Goal: Transaction & Acquisition: Purchase product/service

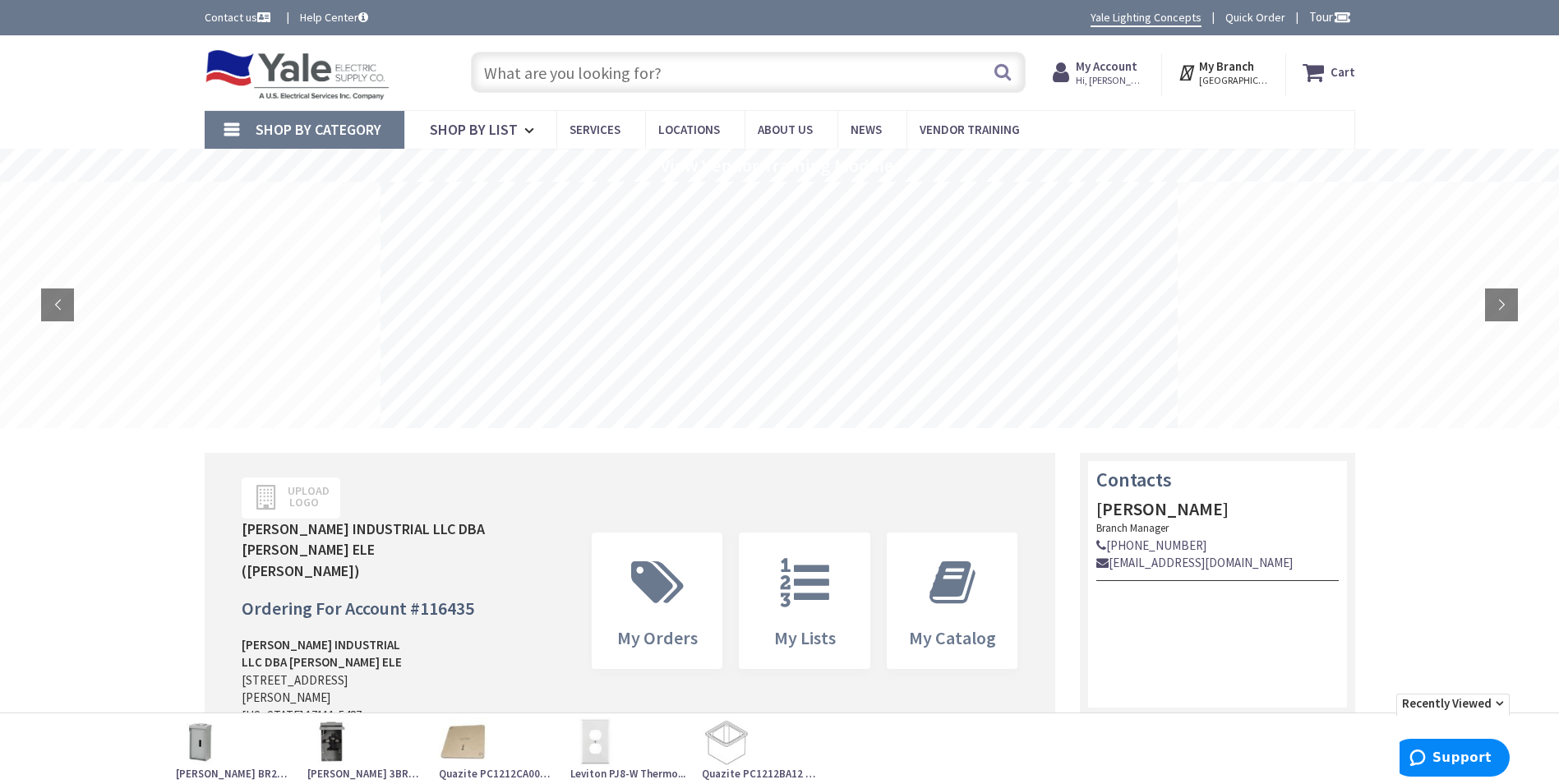
click at [1110, 67] on strong "My Account" at bounding box center [1107, 66] width 62 height 16
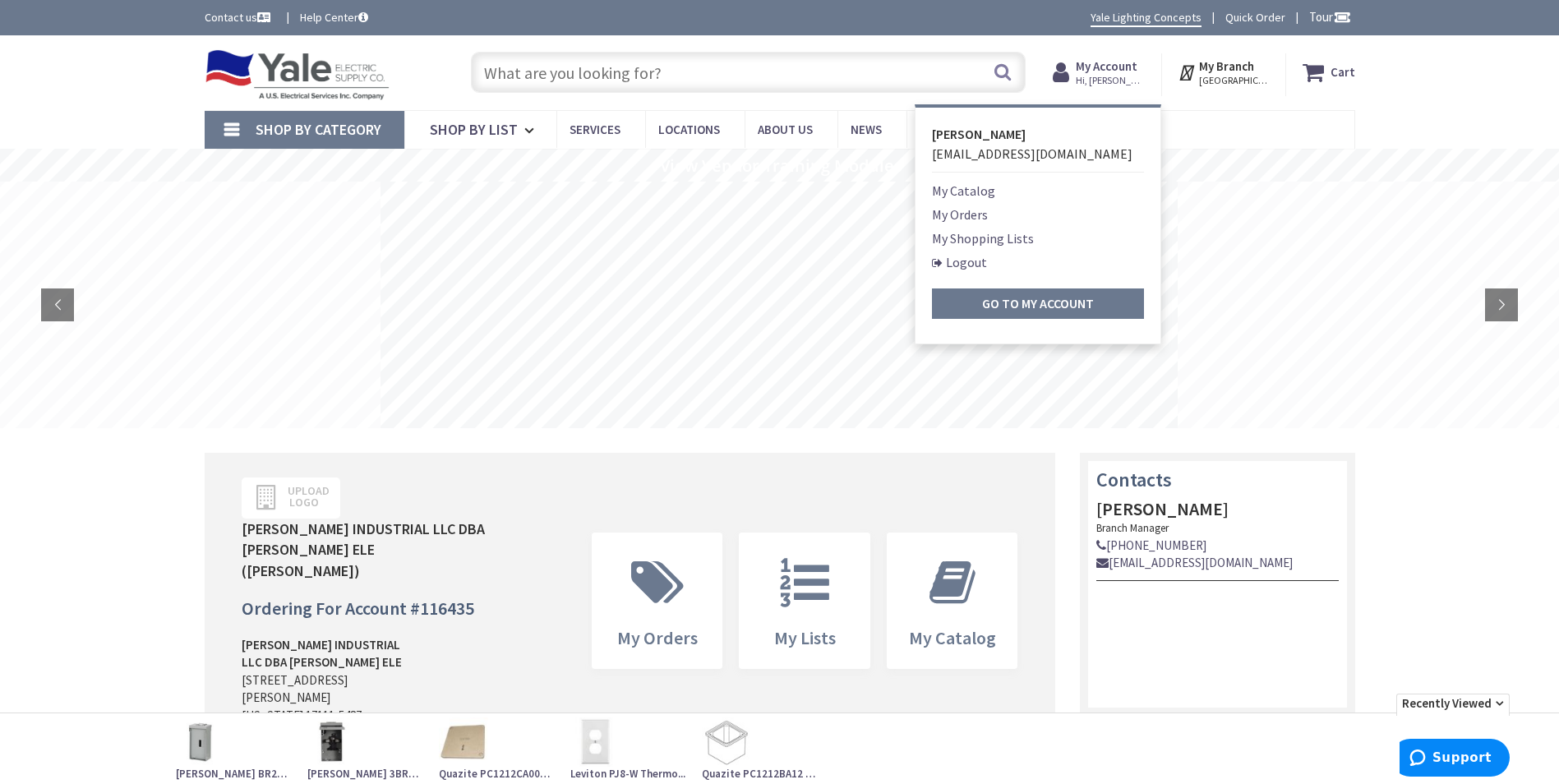
click at [889, 77] on input "text" at bounding box center [748, 72] width 555 height 41
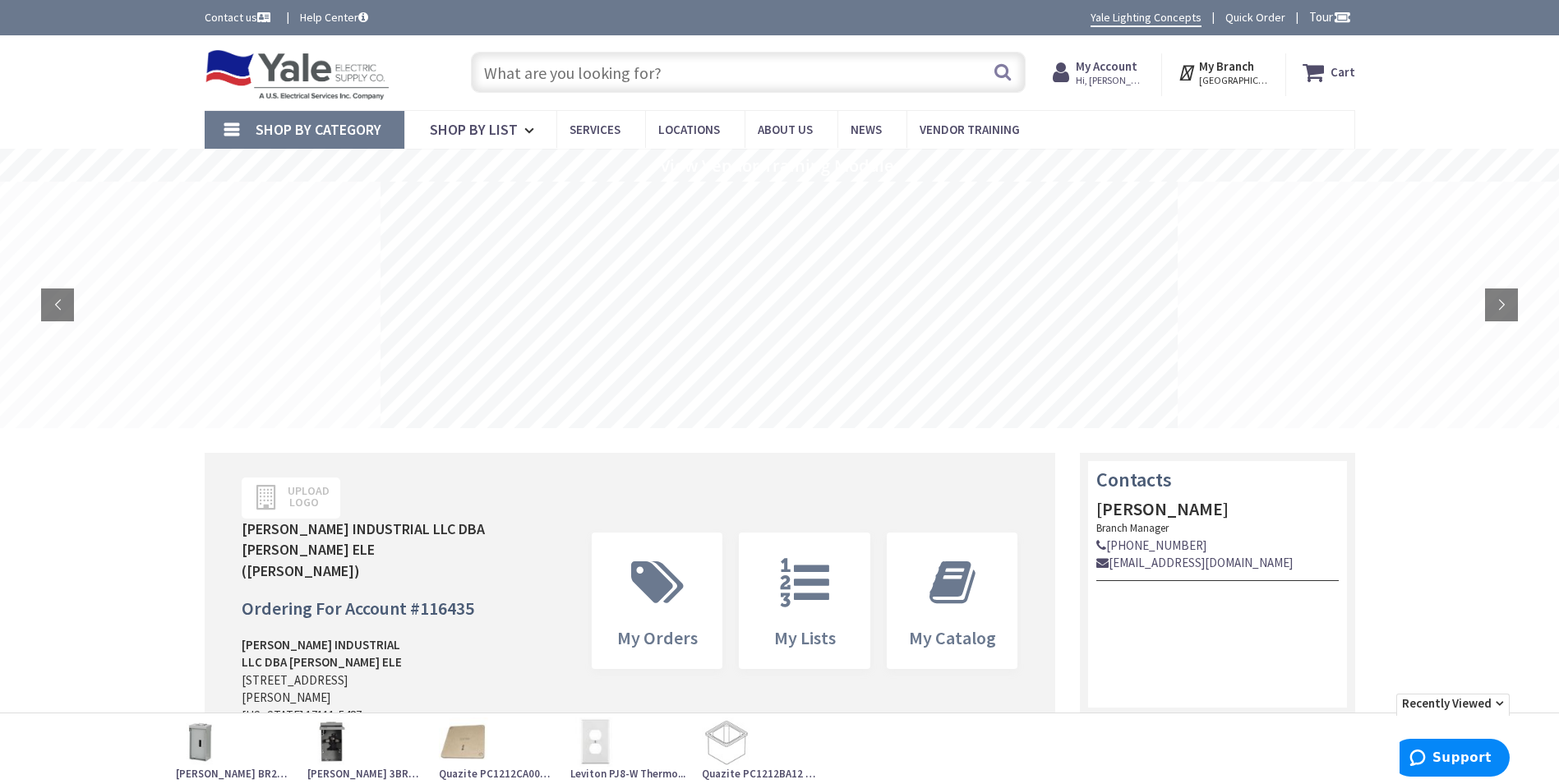
click at [523, 73] on input "text" at bounding box center [748, 72] width 555 height 41
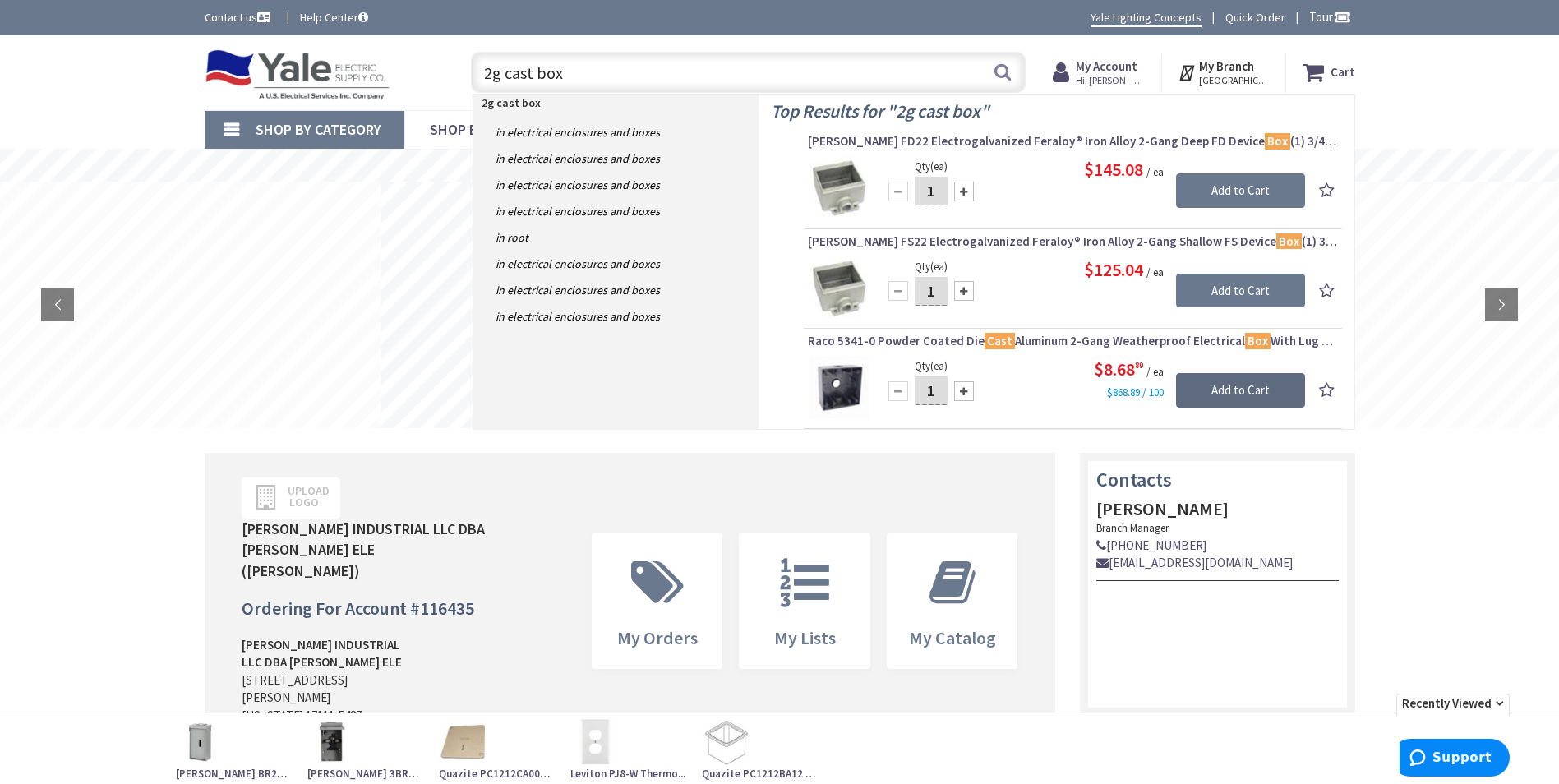
click at [1220, 394] on input "Add to Cart" at bounding box center [1240, 391] width 129 height 35
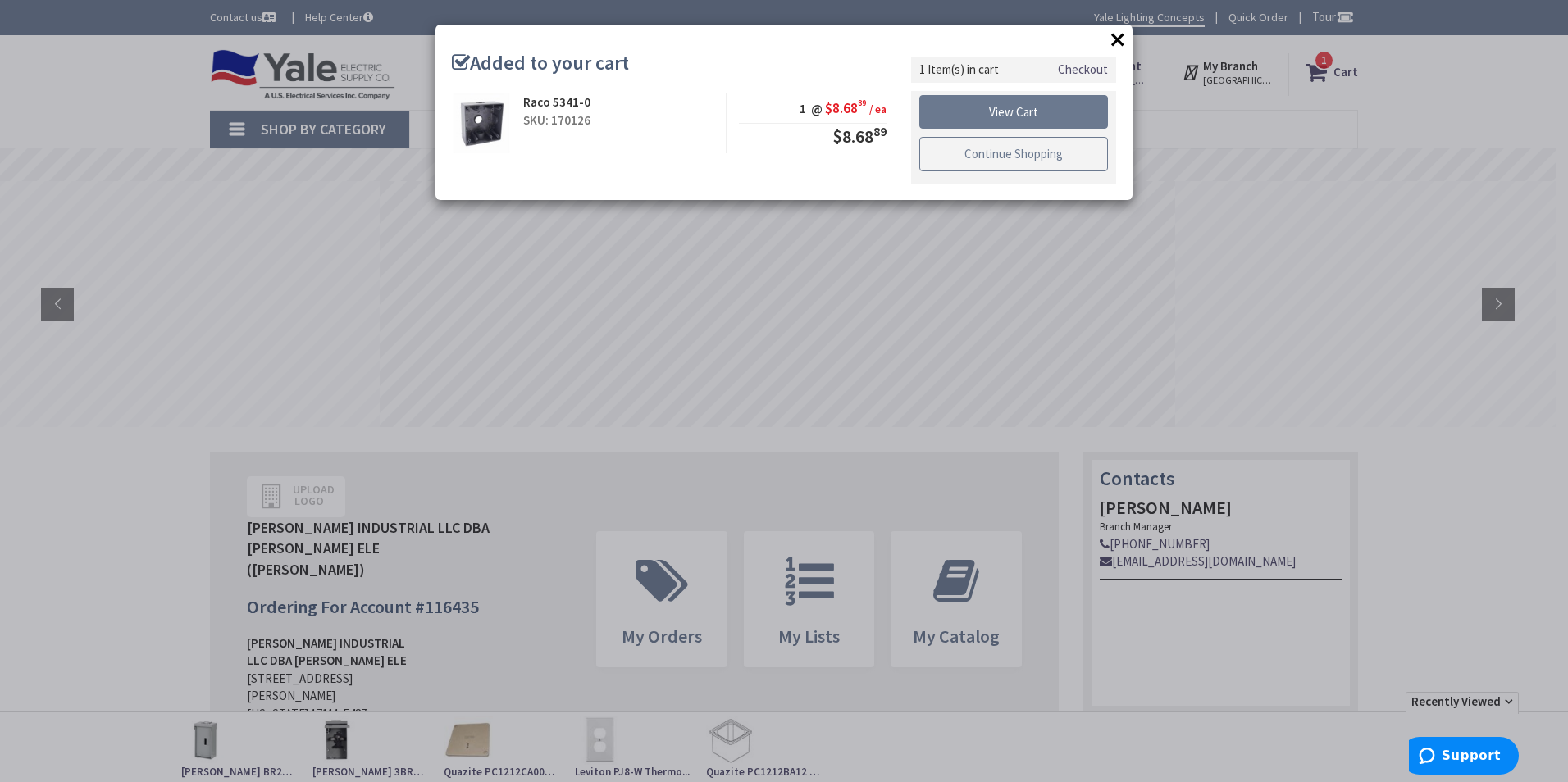
click at [984, 146] on link "Continue Shopping" at bounding box center [1013, 154] width 188 height 35
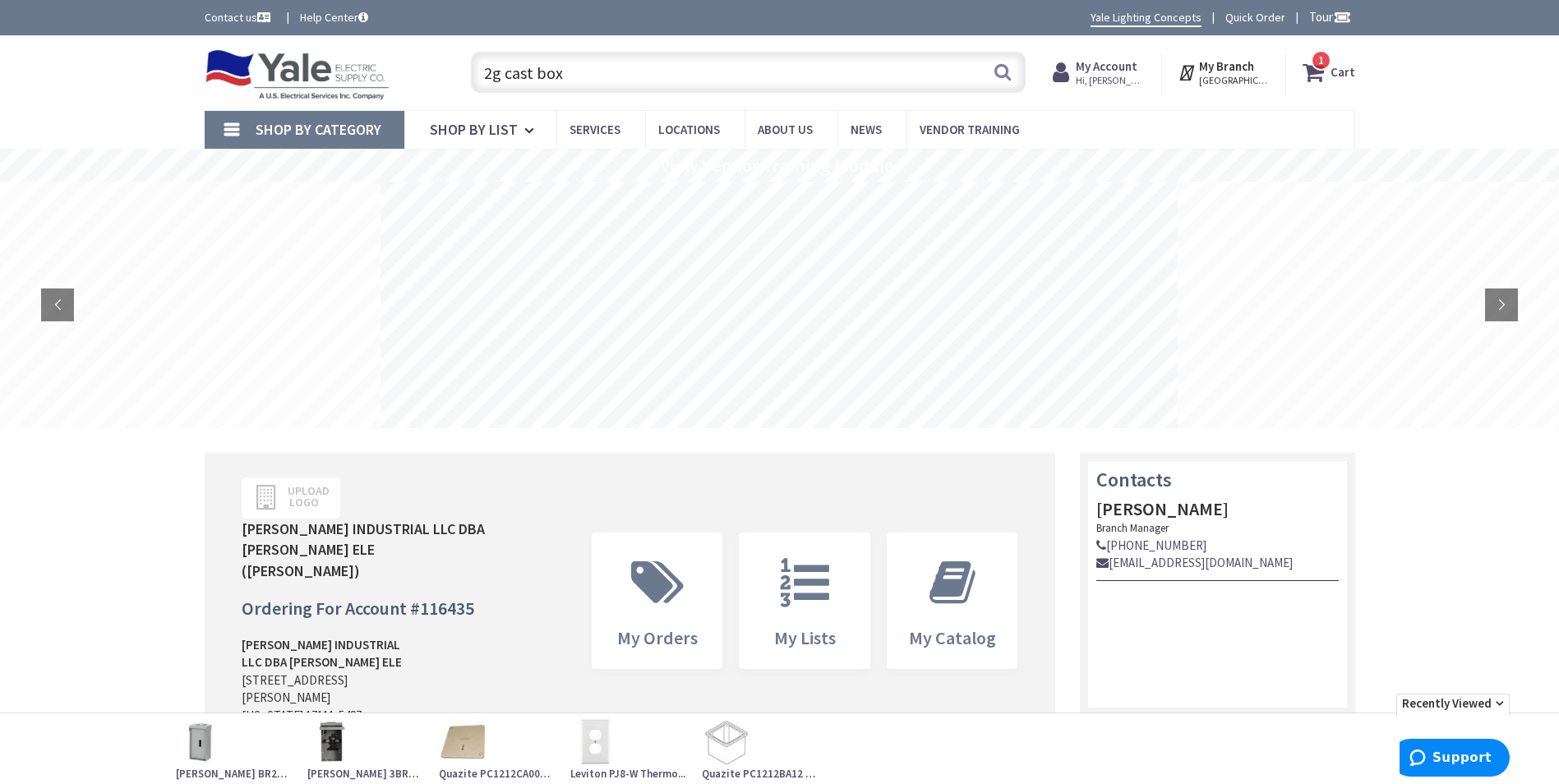
drag, startPoint x: 573, startPoint y: 78, endPoint x: 491, endPoint y: 76, distance: 82.0
click at [491, 76] on input "2g cast box" at bounding box center [748, 72] width 555 height 41
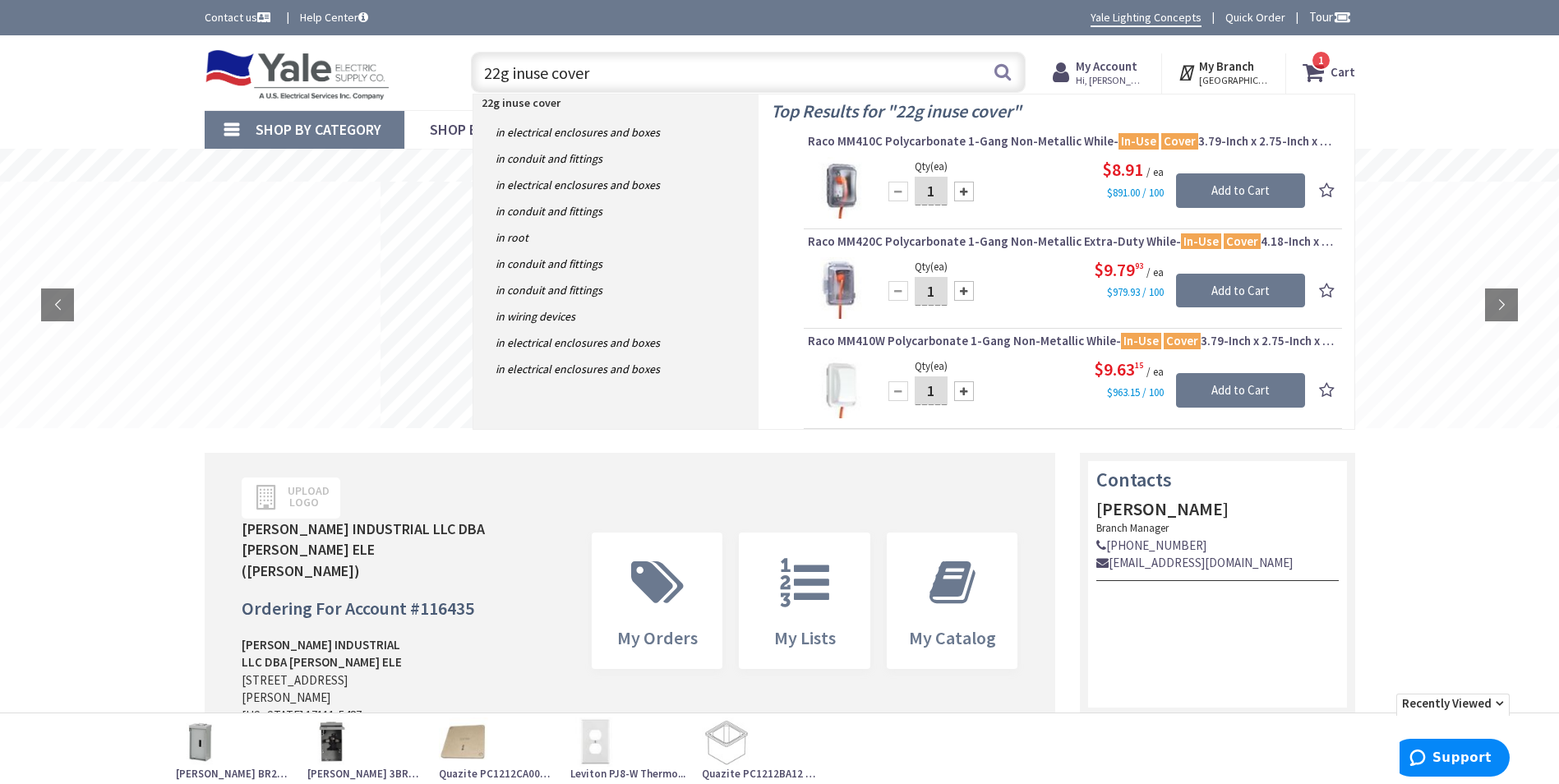
click at [499, 65] on input "22g inuse cover" at bounding box center [748, 72] width 555 height 41
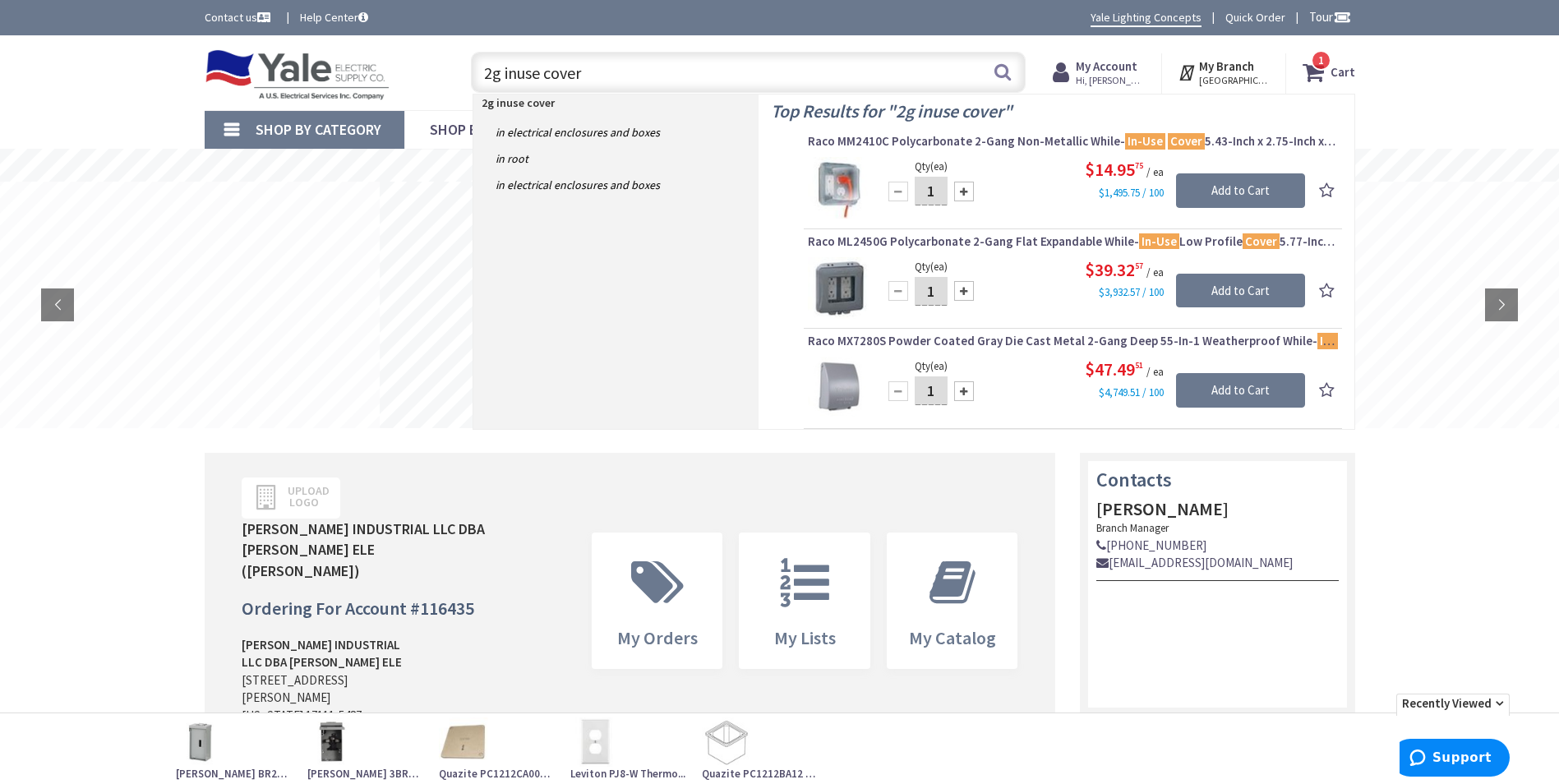
click at [605, 76] on input "2g inuse cover" at bounding box center [748, 72] width 555 height 41
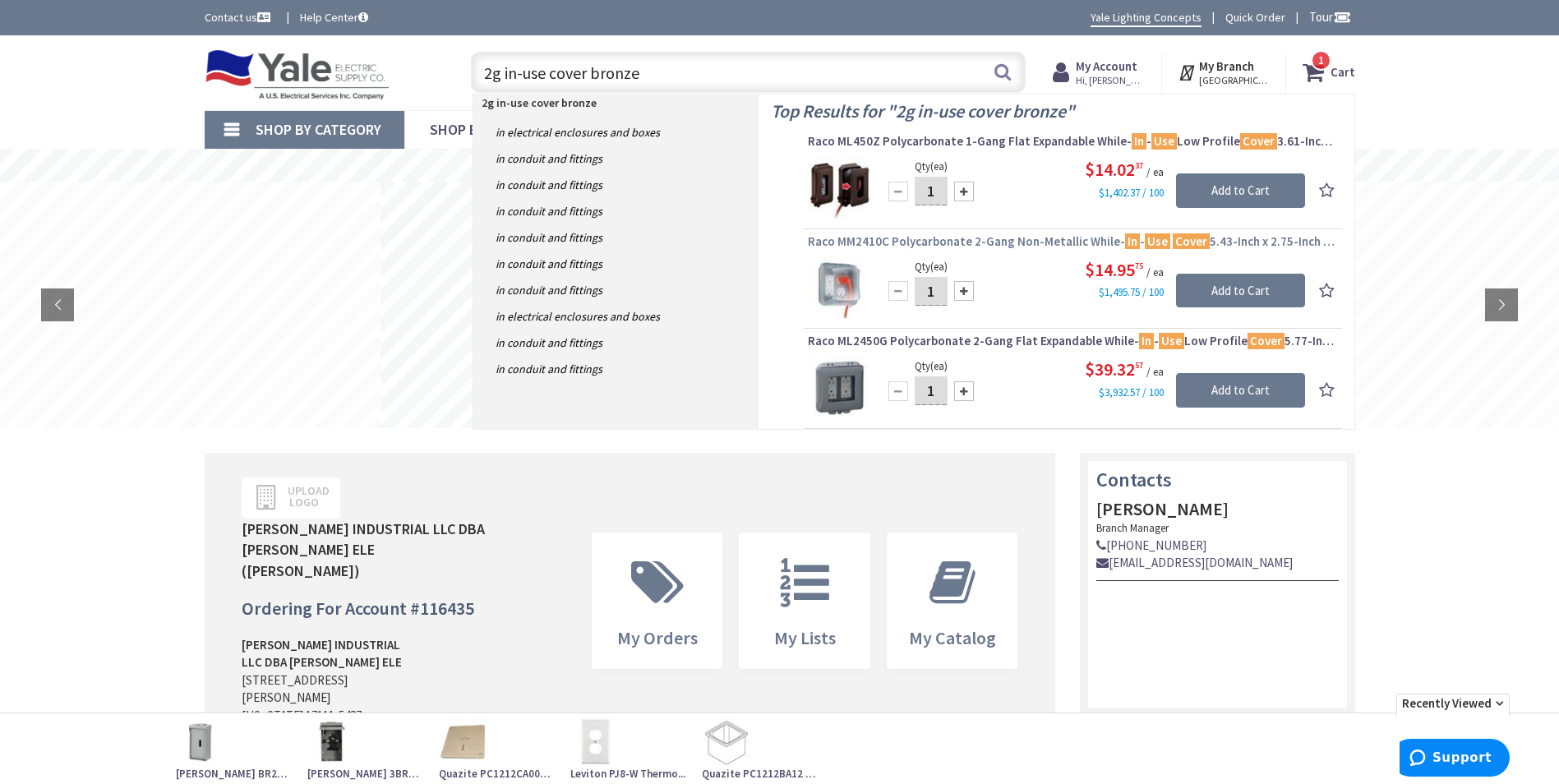
type input "2g in-use cover bronze"
click at [919, 243] on span "Raco MM2410C Polycarbonate 2-Gang Non-Metallic While- In - Use Cover 5.43-Inch …" at bounding box center [1072, 242] width 530 height 16
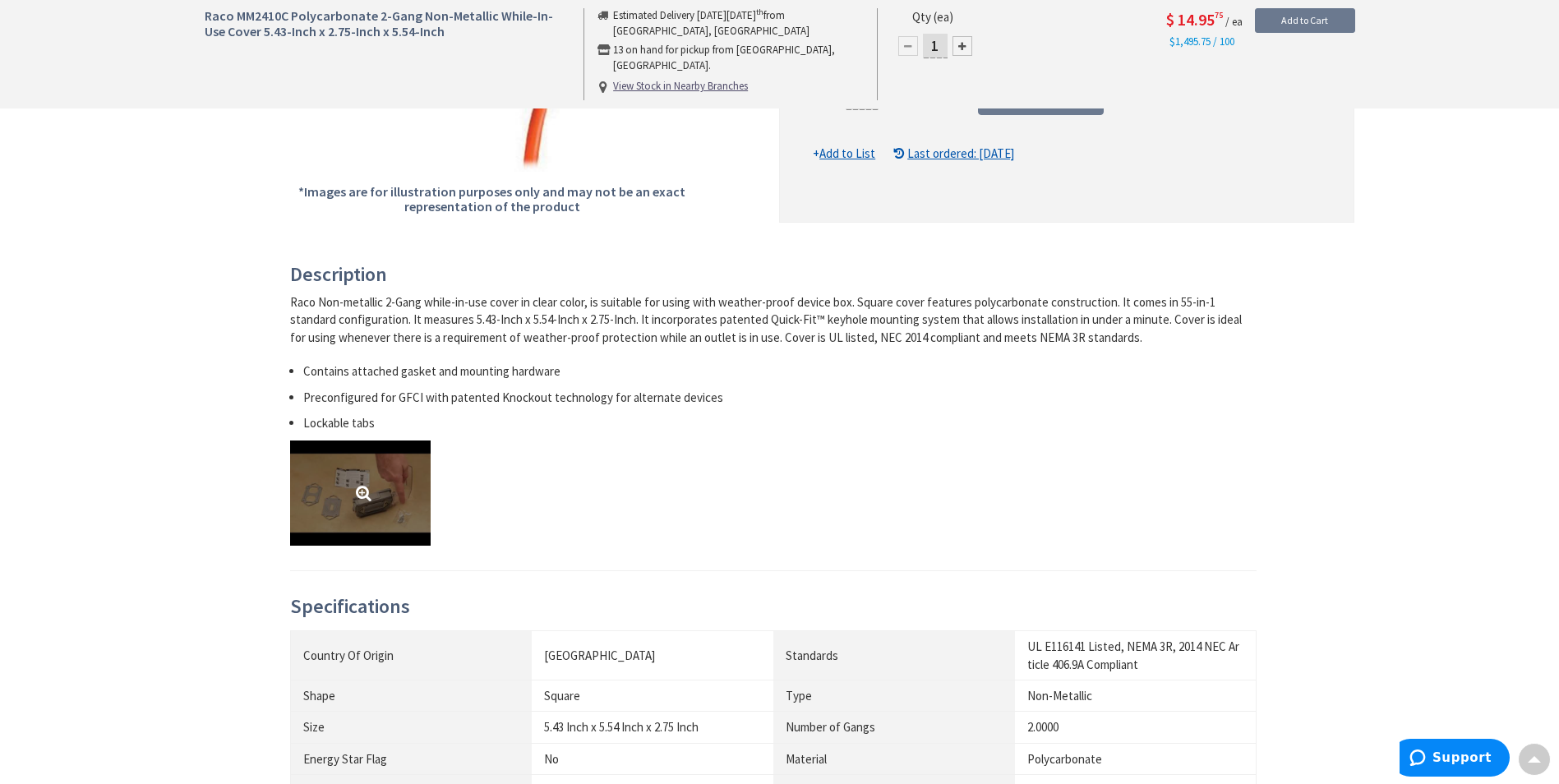
click at [359, 489] on link at bounding box center [361, 493] width 141 height 105
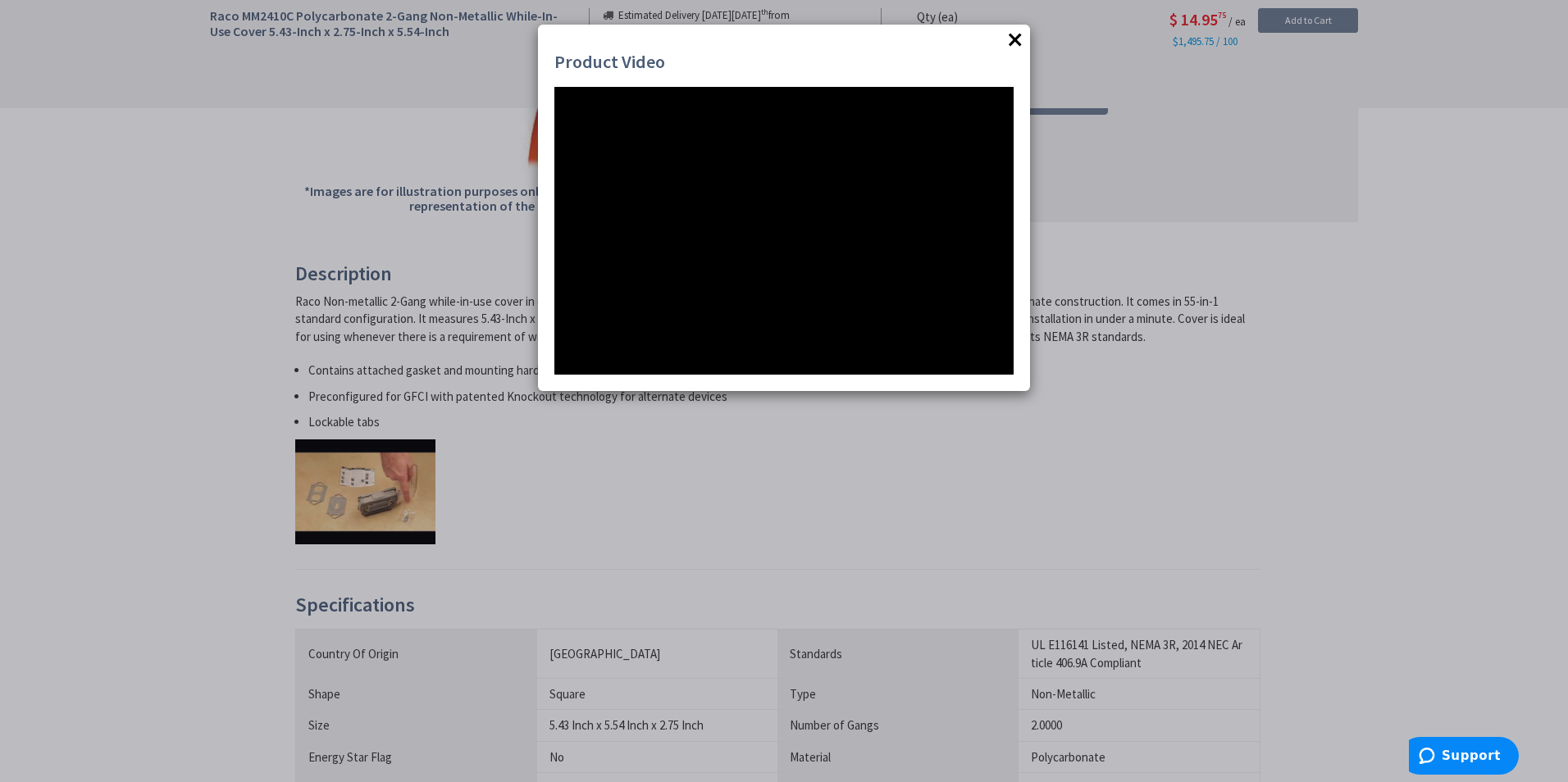
click at [1007, 39] on button "×" at bounding box center [1014, 39] width 25 height 25
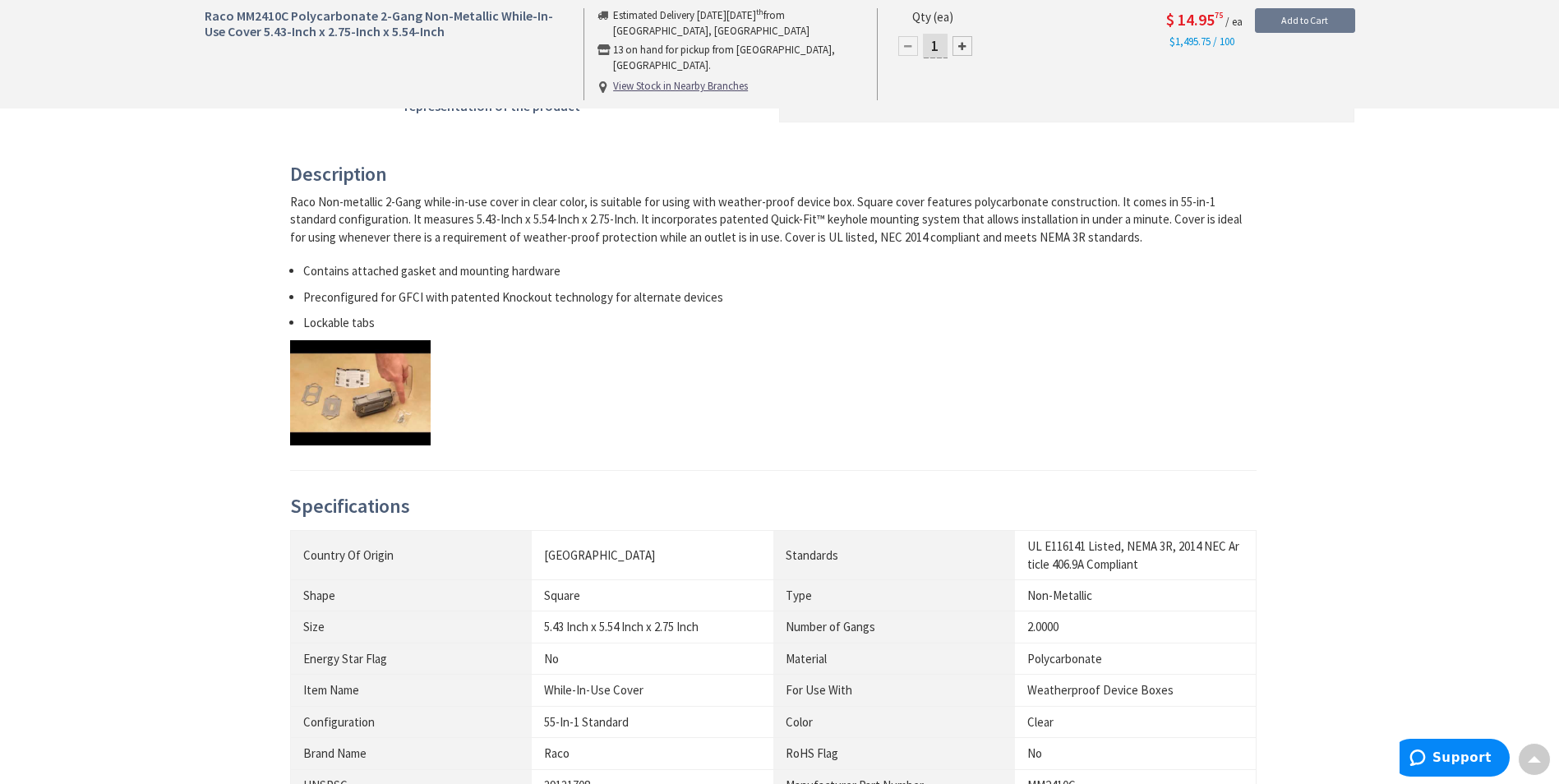
scroll to position [575, 0]
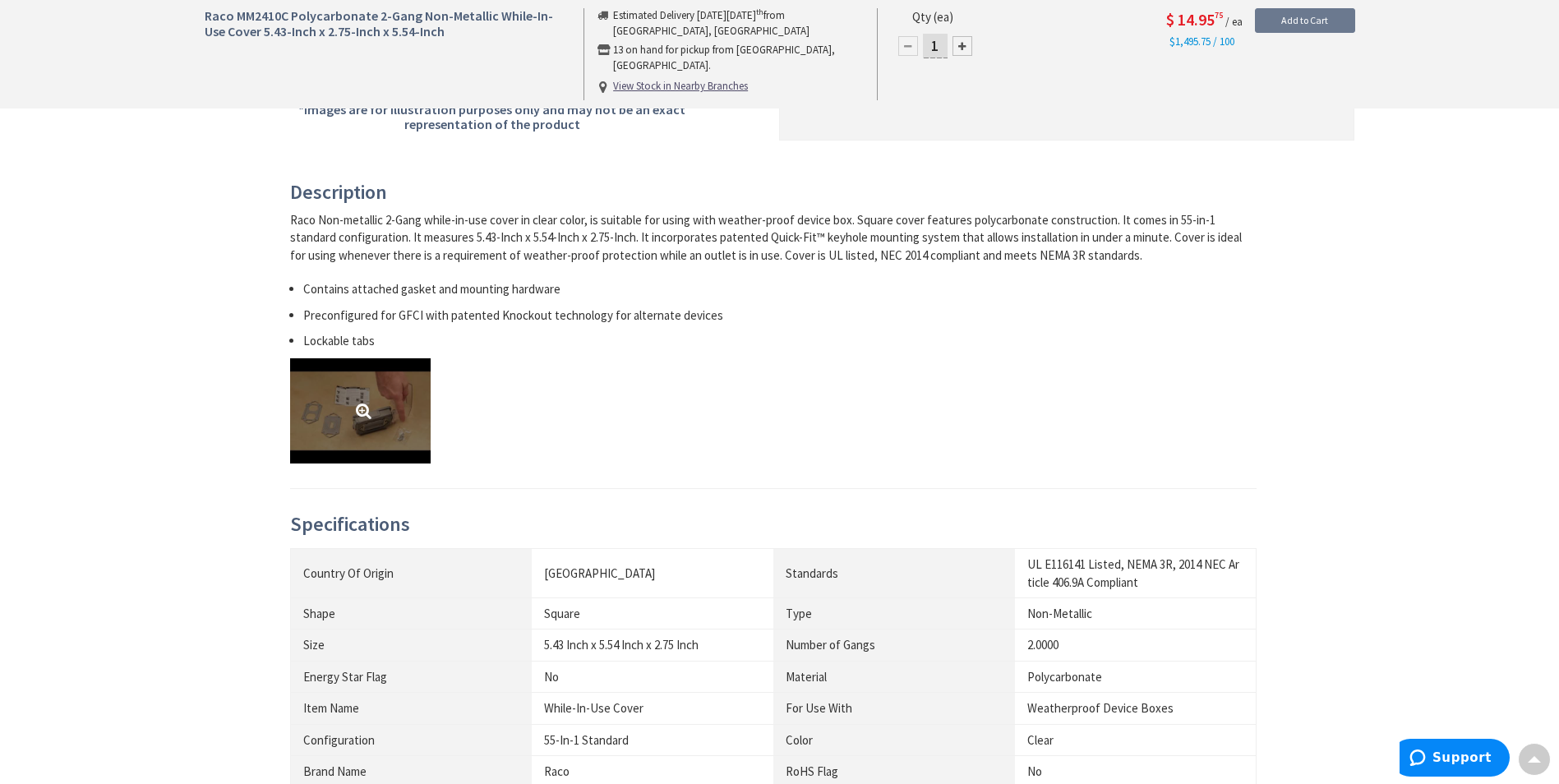
click at [361, 413] on link at bounding box center [361, 411] width 141 height 105
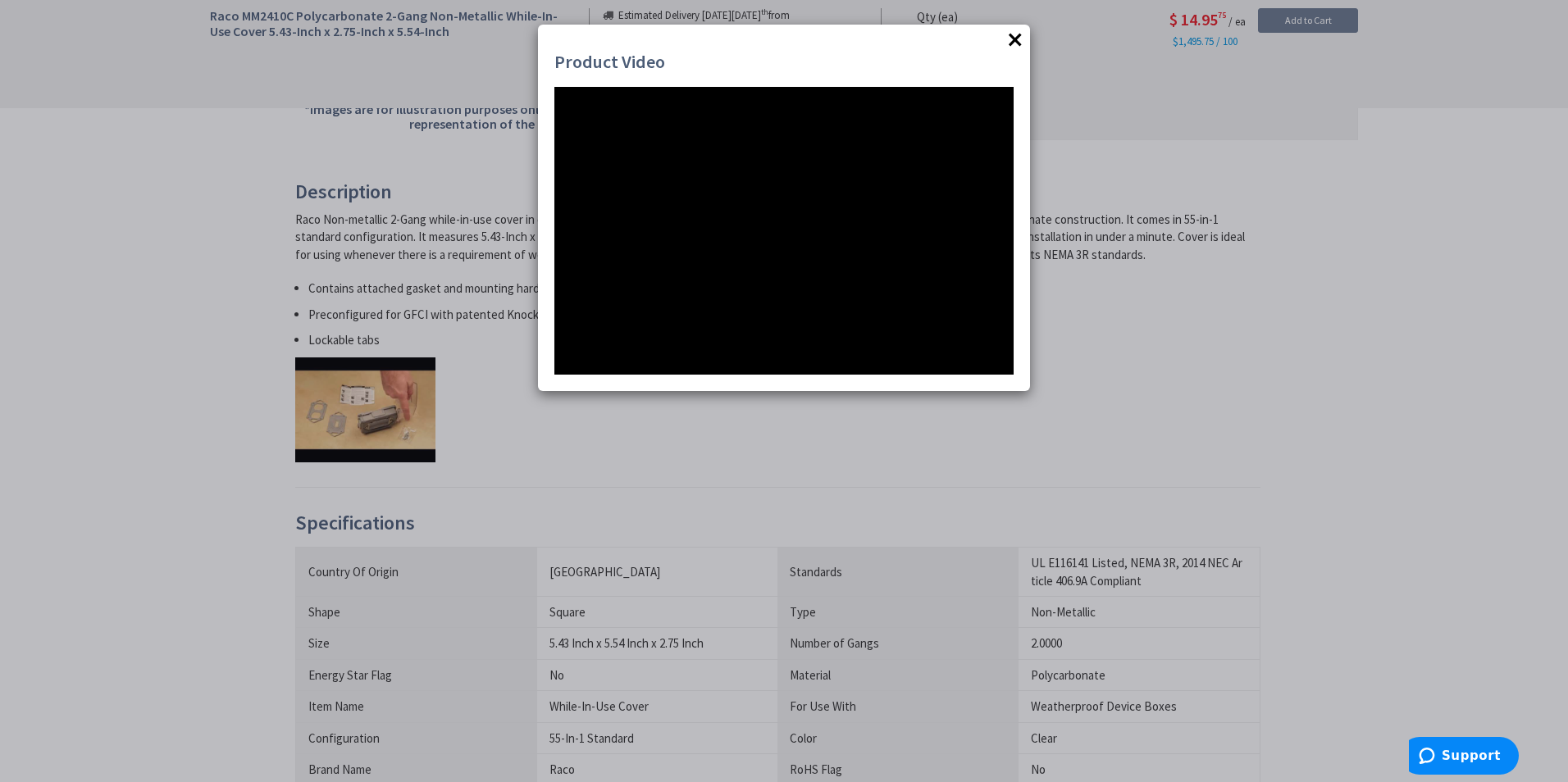
click at [1013, 37] on button "×" at bounding box center [1014, 39] width 25 height 25
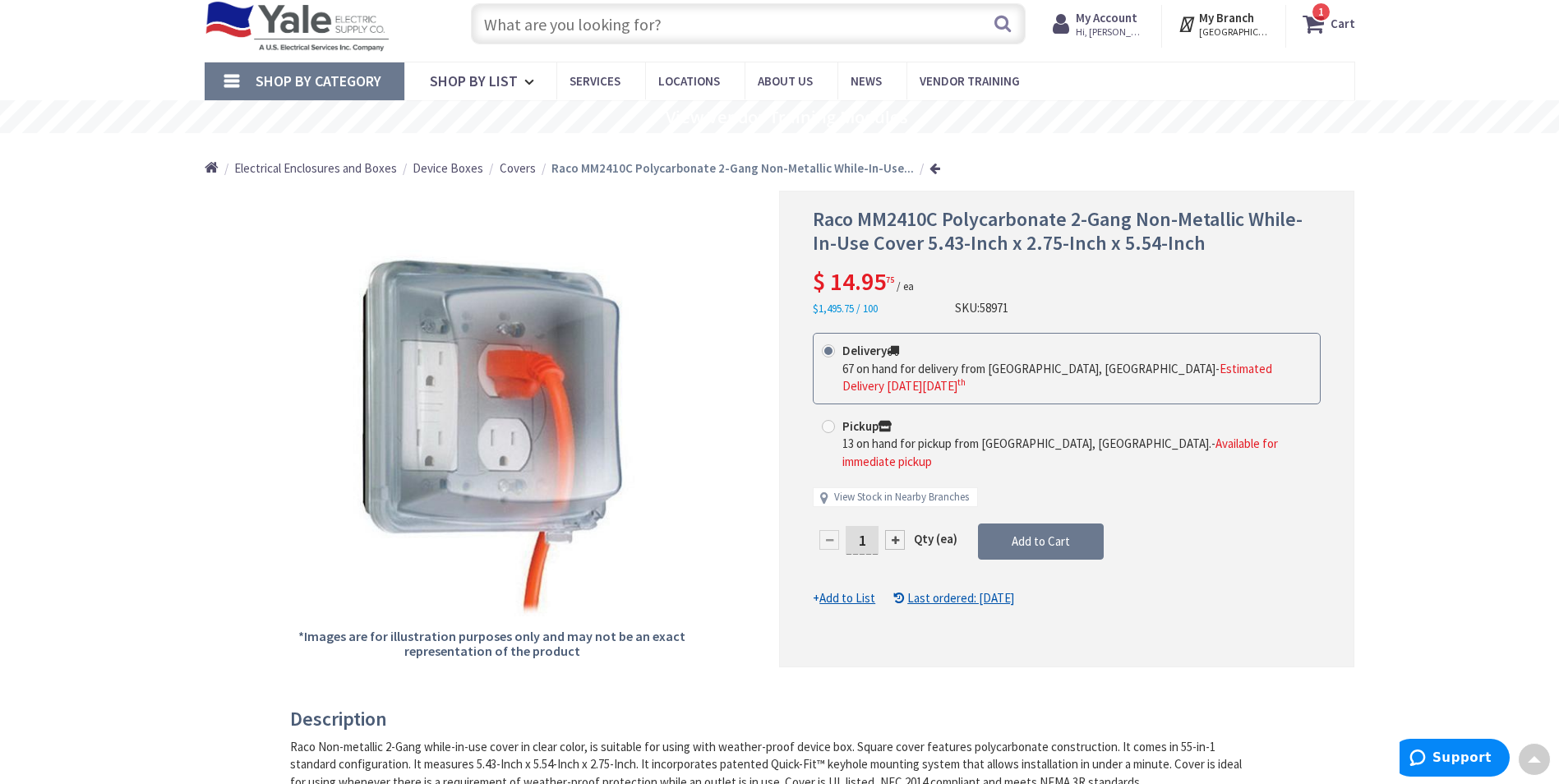
scroll to position [0, 0]
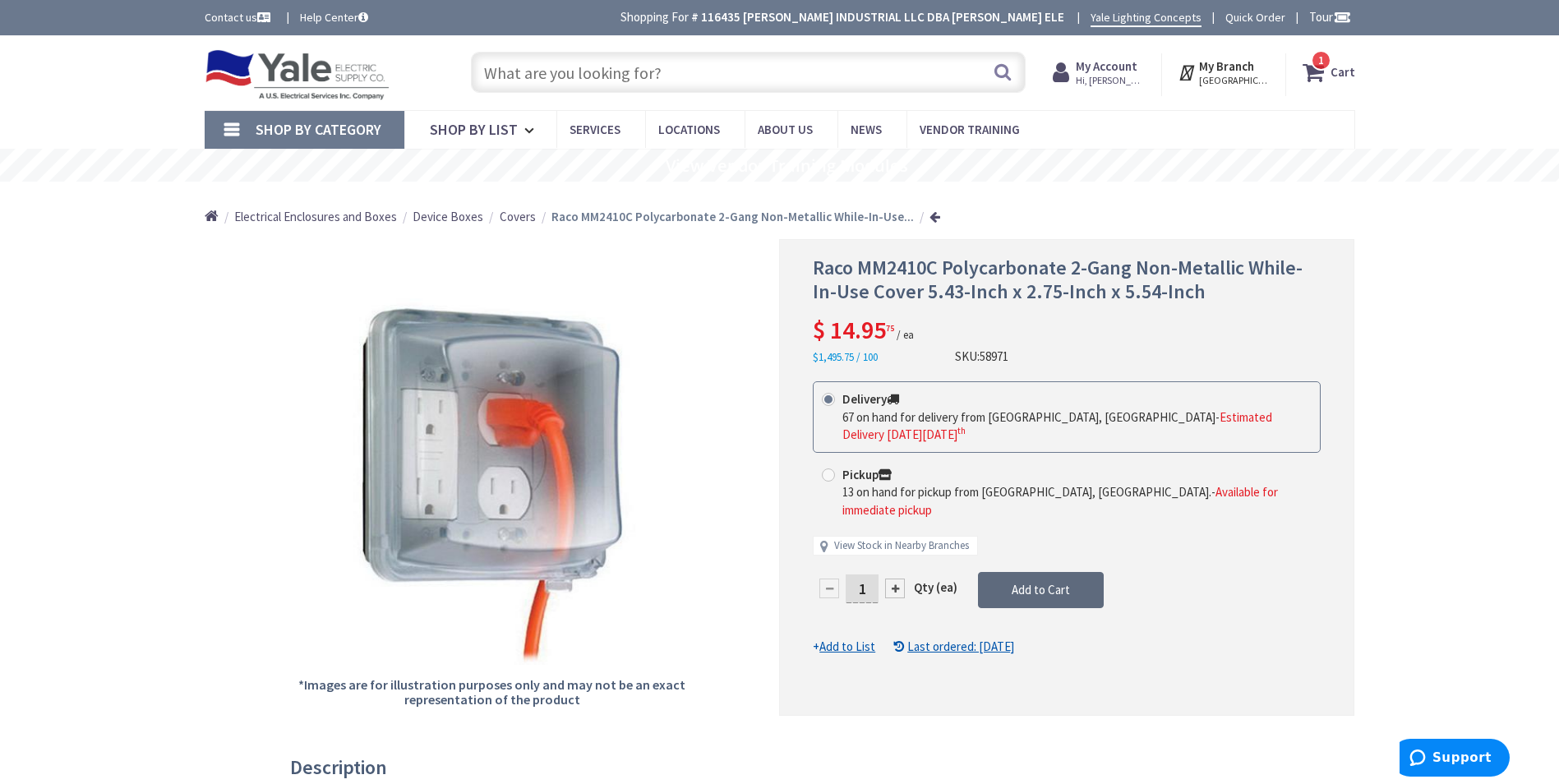
click at [1011, 581] on span "Add to Cart" at bounding box center [1041, 589] width 58 height 16
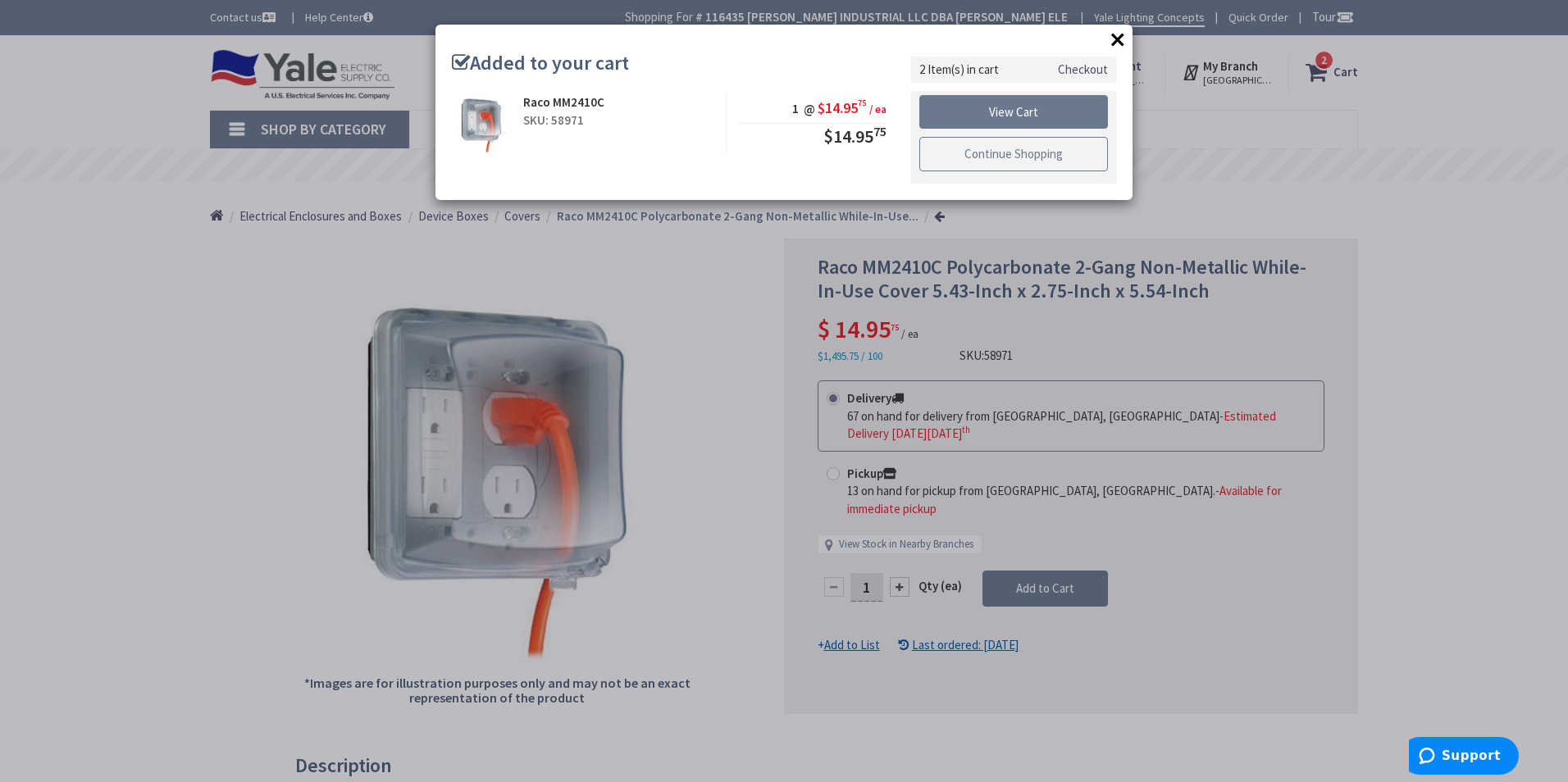
click at [1006, 139] on link "Continue Shopping" at bounding box center [1013, 154] width 188 height 35
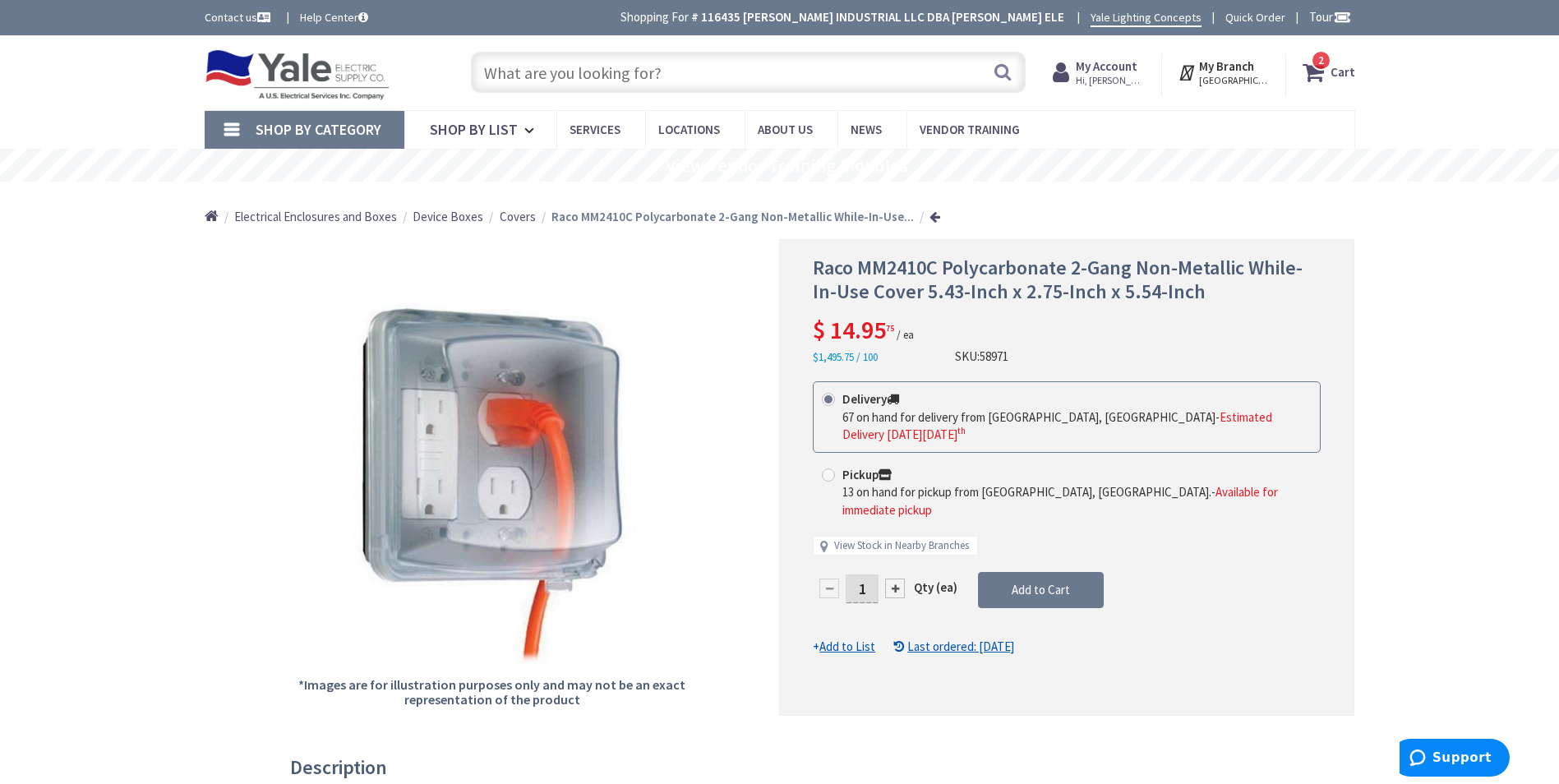
click at [544, 68] on input "text" at bounding box center [748, 72] width 555 height 41
click at [599, 70] on input "text" at bounding box center [748, 72] width 555 height 41
click at [579, 78] on input "text" at bounding box center [748, 72] width 555 height 41
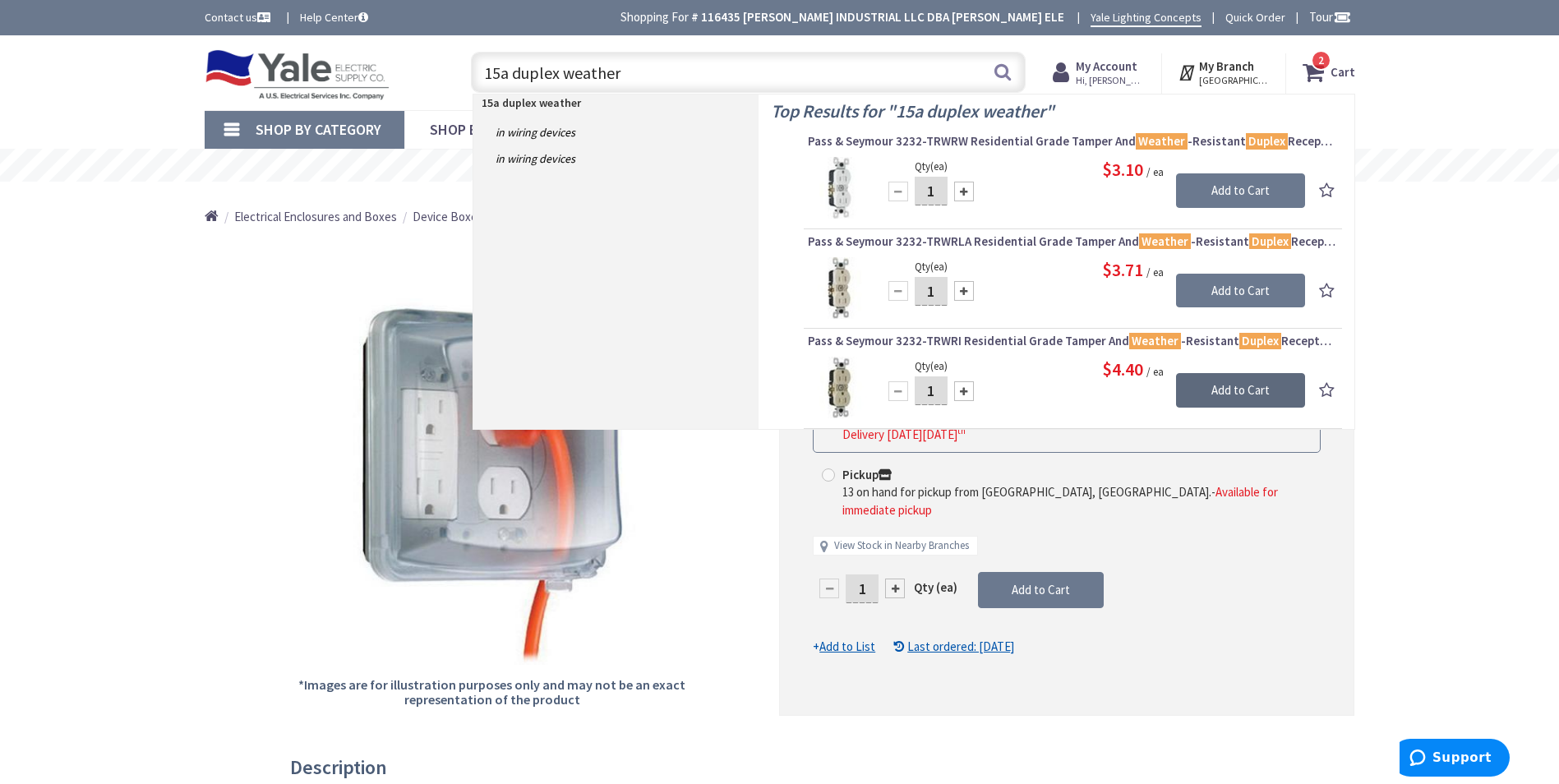
click at [1222, 392] on input "Add to Cart" at bounding box center [1240, 391] width 129 height 35
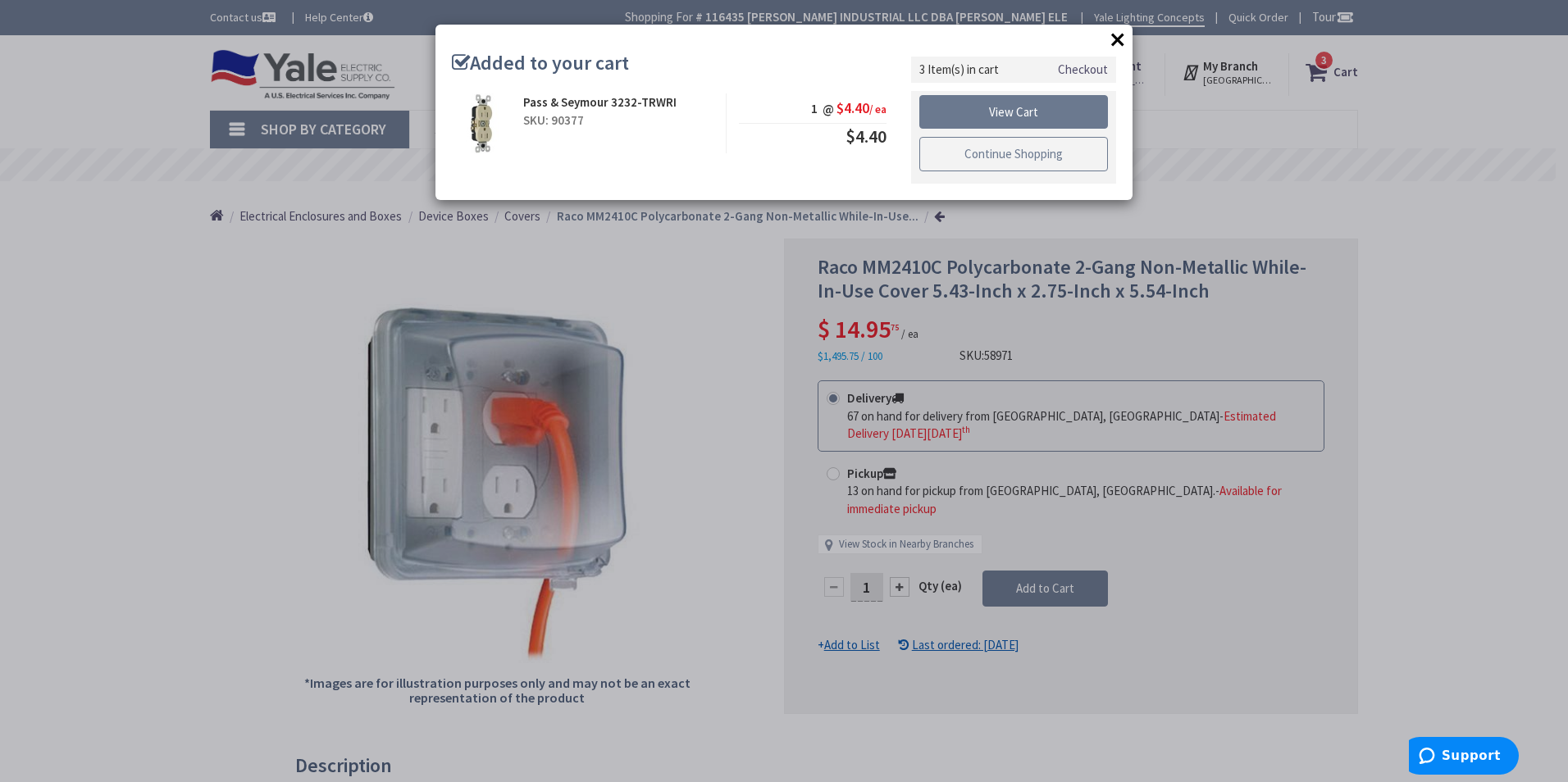
click at [967, 155] on link "Continue Shopping" at bounding box center [1013, 154] width 188 height 35
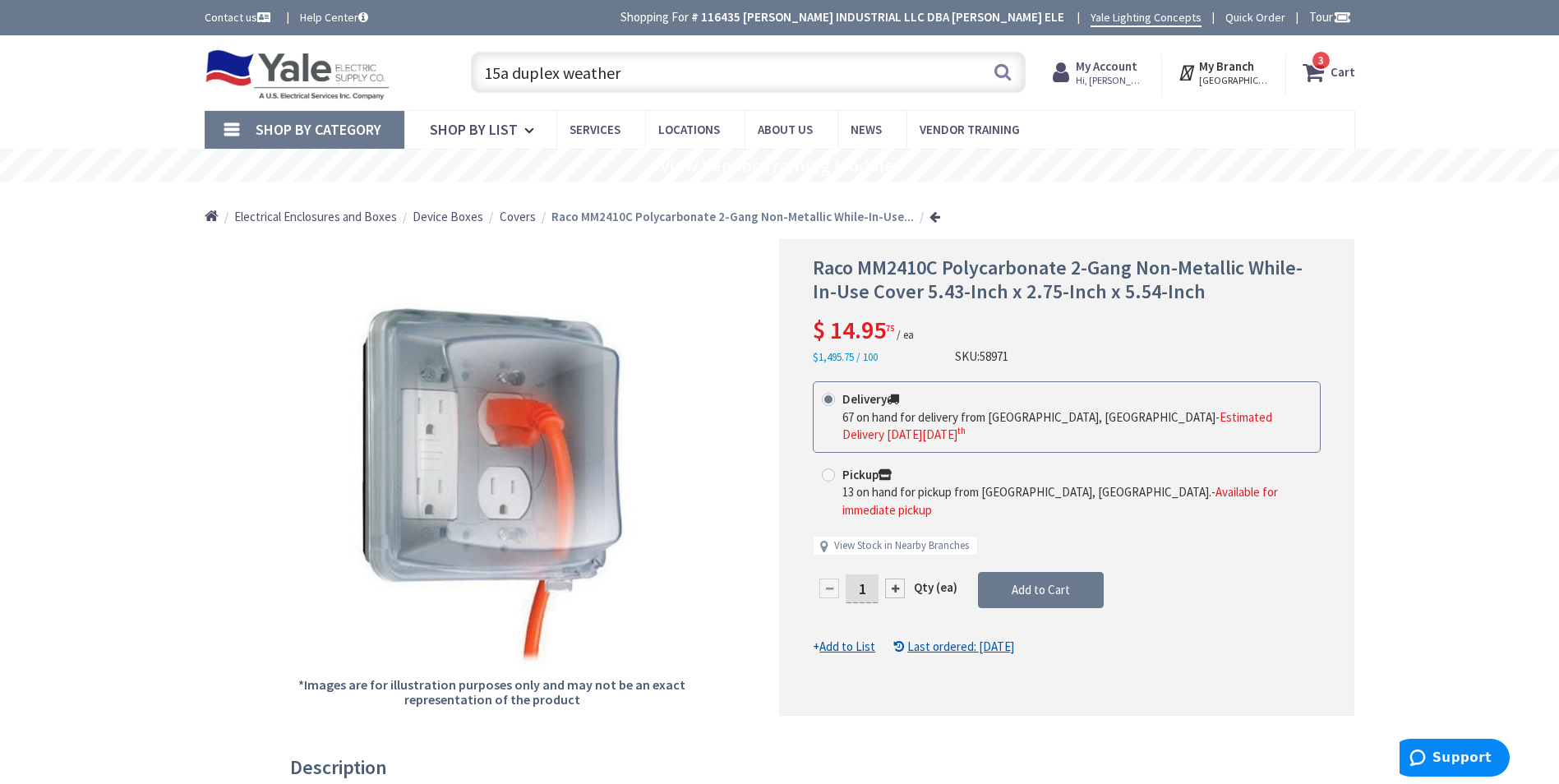
drag, startPoint x: 621, startPoint y: 73, endPoint x: 471, endPoint y: 75, distance: 150.0
click at [471, 75] on input "15a duplex weather" at bounding box center [748, 72] width 555 height 41
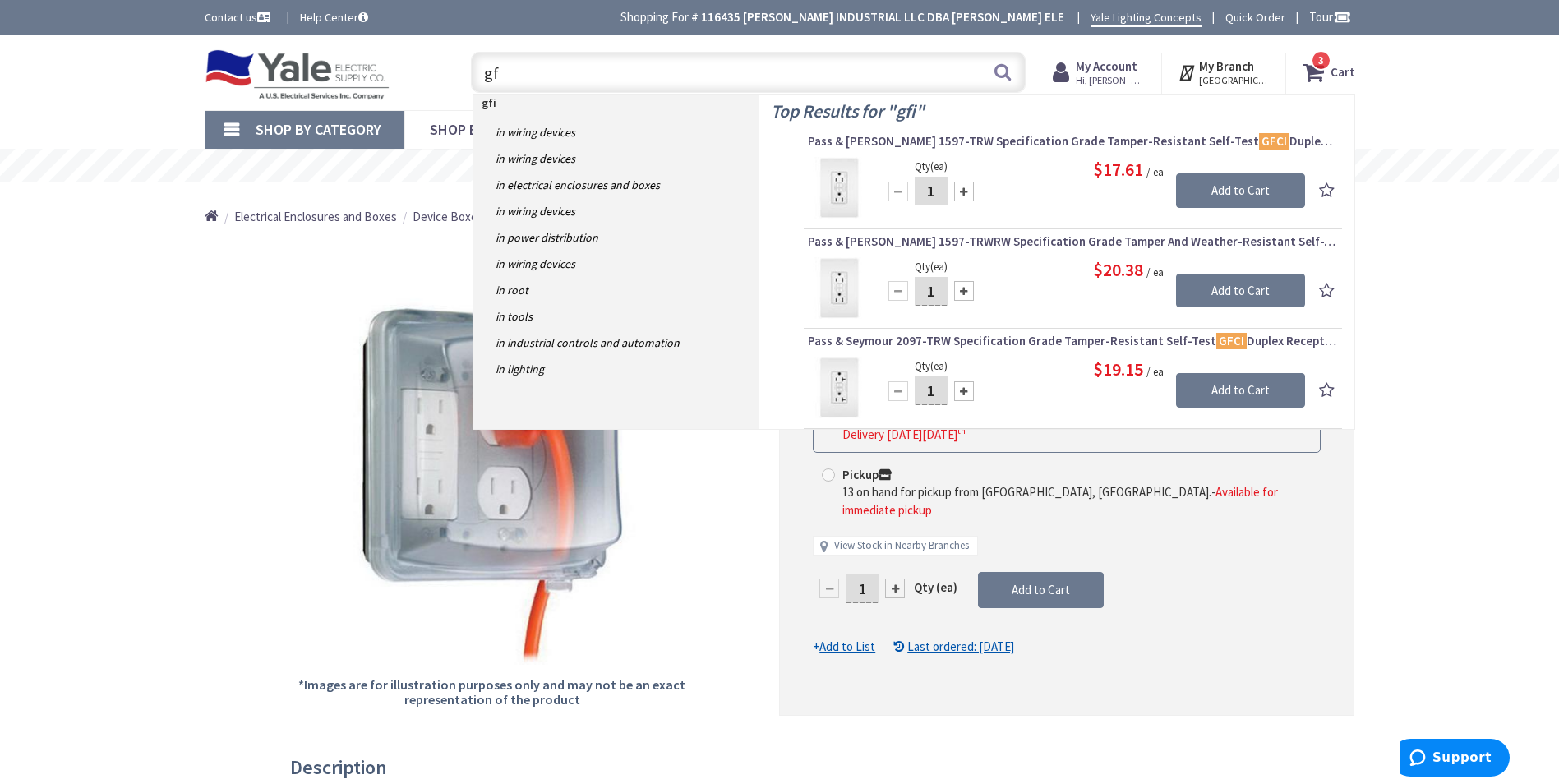
type input "g"
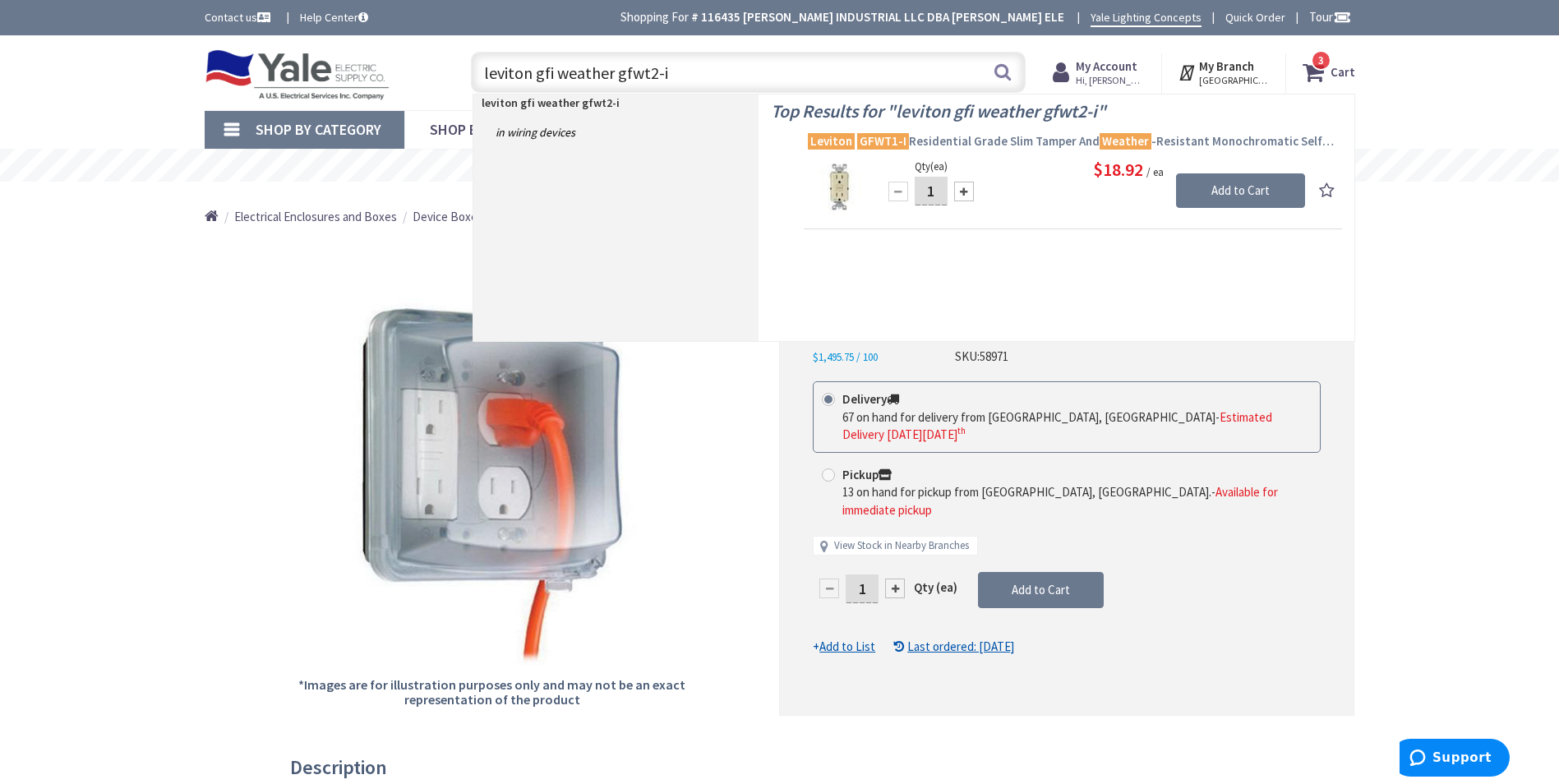
type input "leviton gfi weather gfwt2-i"
click at [1002, 141] on span "Leviton GFWT1-I Residential Grade Slim Tamper And Weather -Resistant Monochroma…" at bounding box center [1072, 141] width 530 height 16
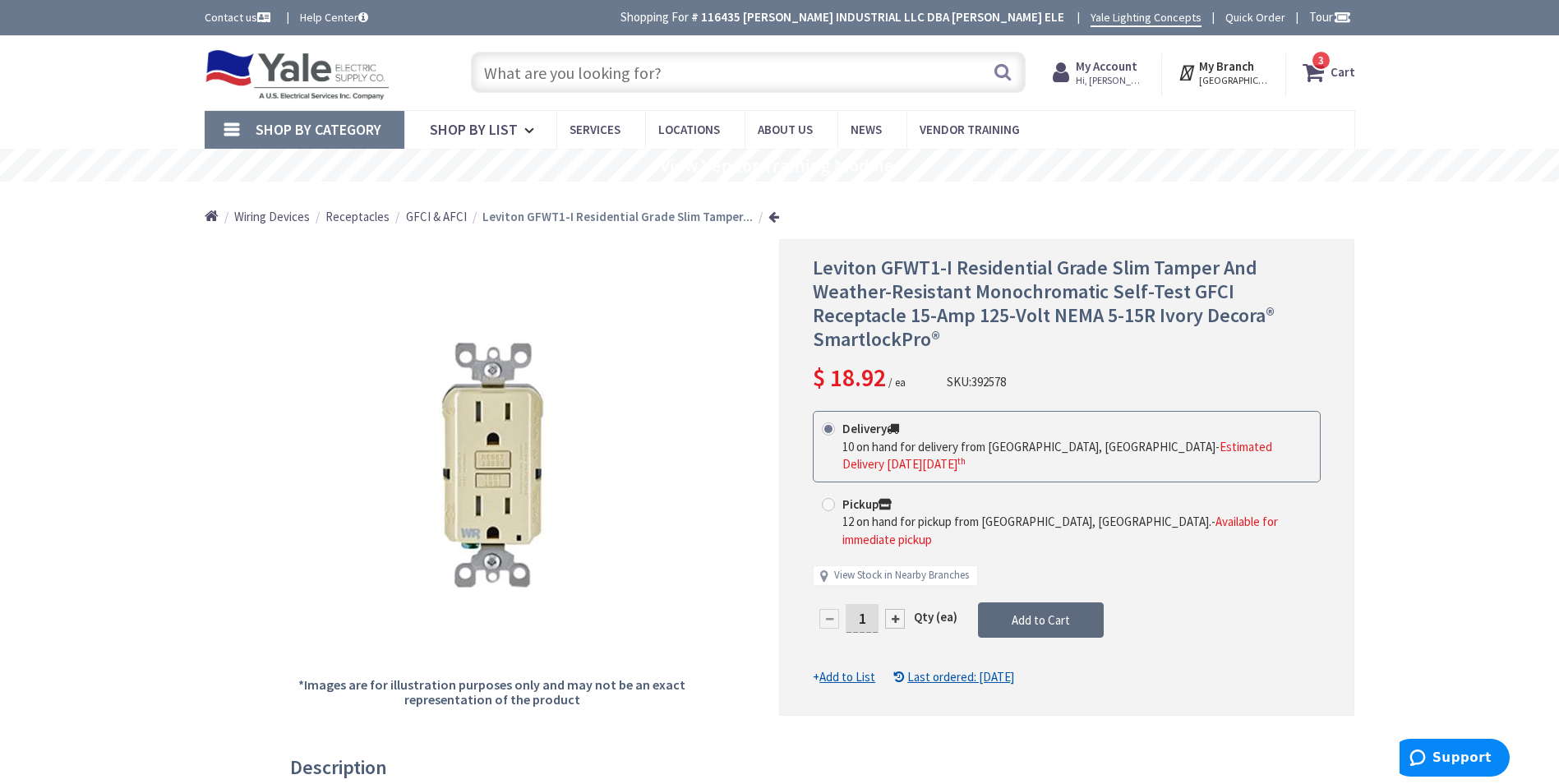
click at [1035, 612] on span "Add to Cart" at bounding box center [1041, 620] width 58 height 16
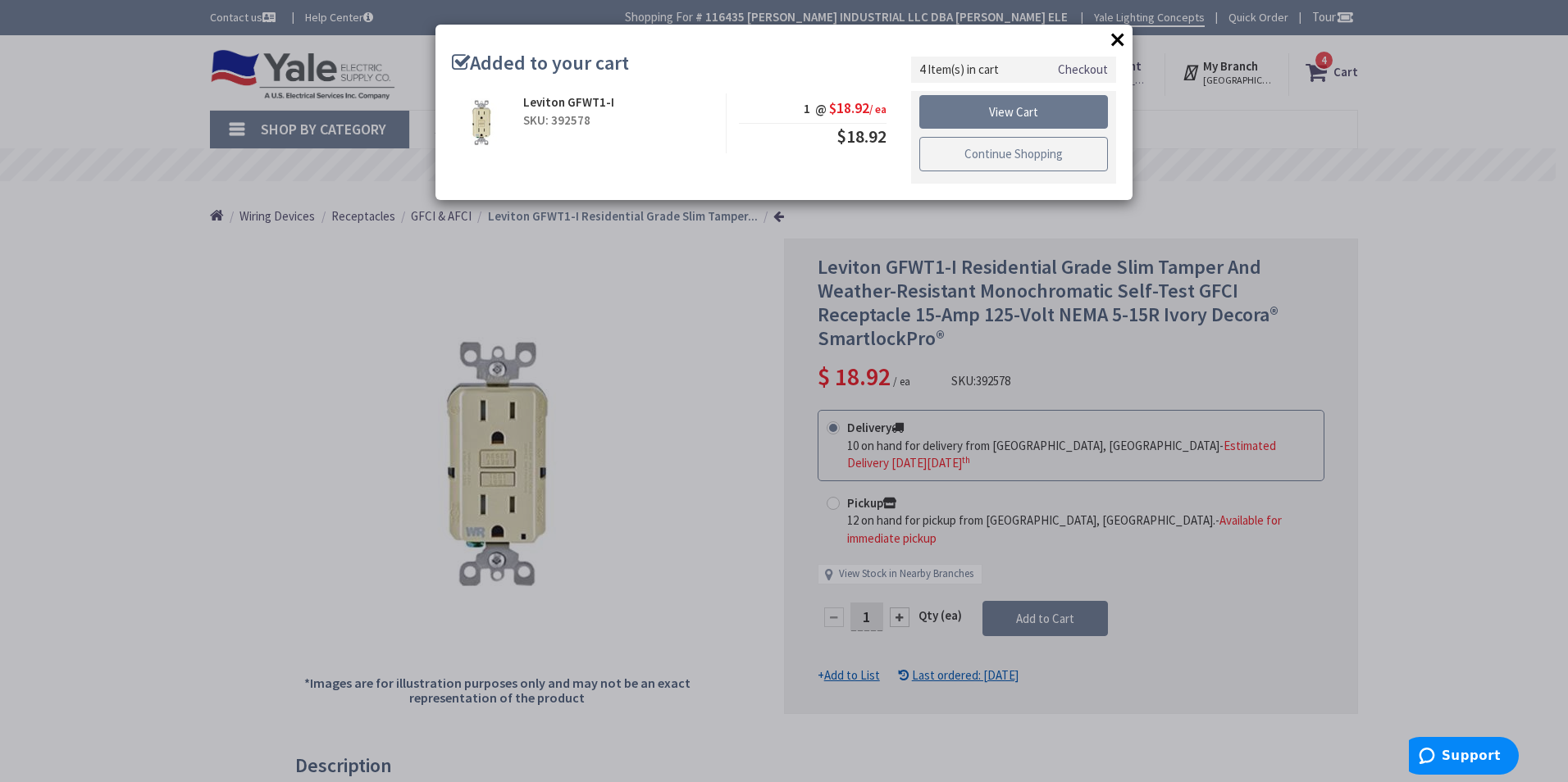
click at [982, 152] on link "Continue Shopping" at bounding box center [1013, 154] width 188 height 35
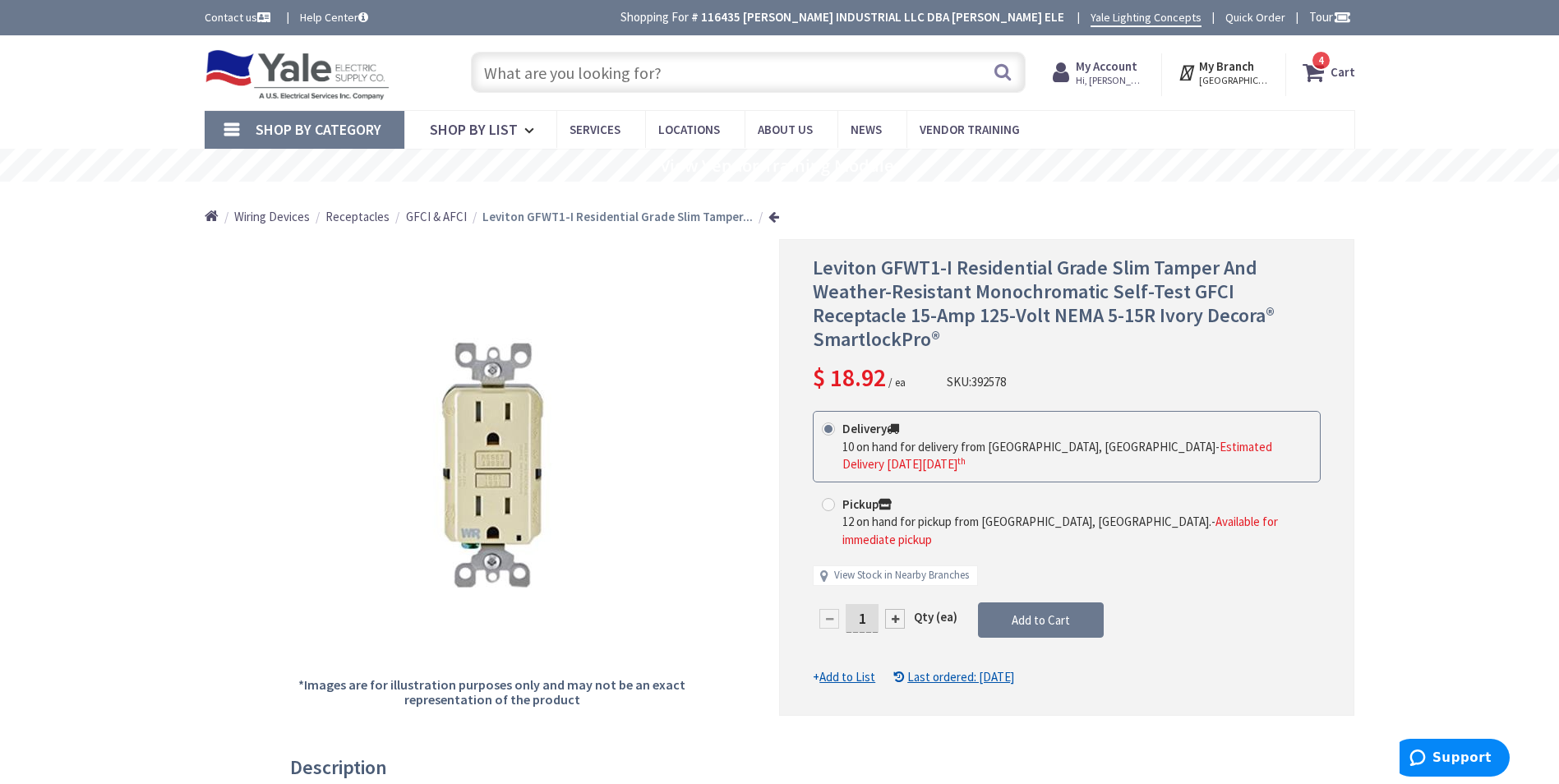
click at [623, 76] on input "text" at bounding box center [748, 72] width 555 height 41
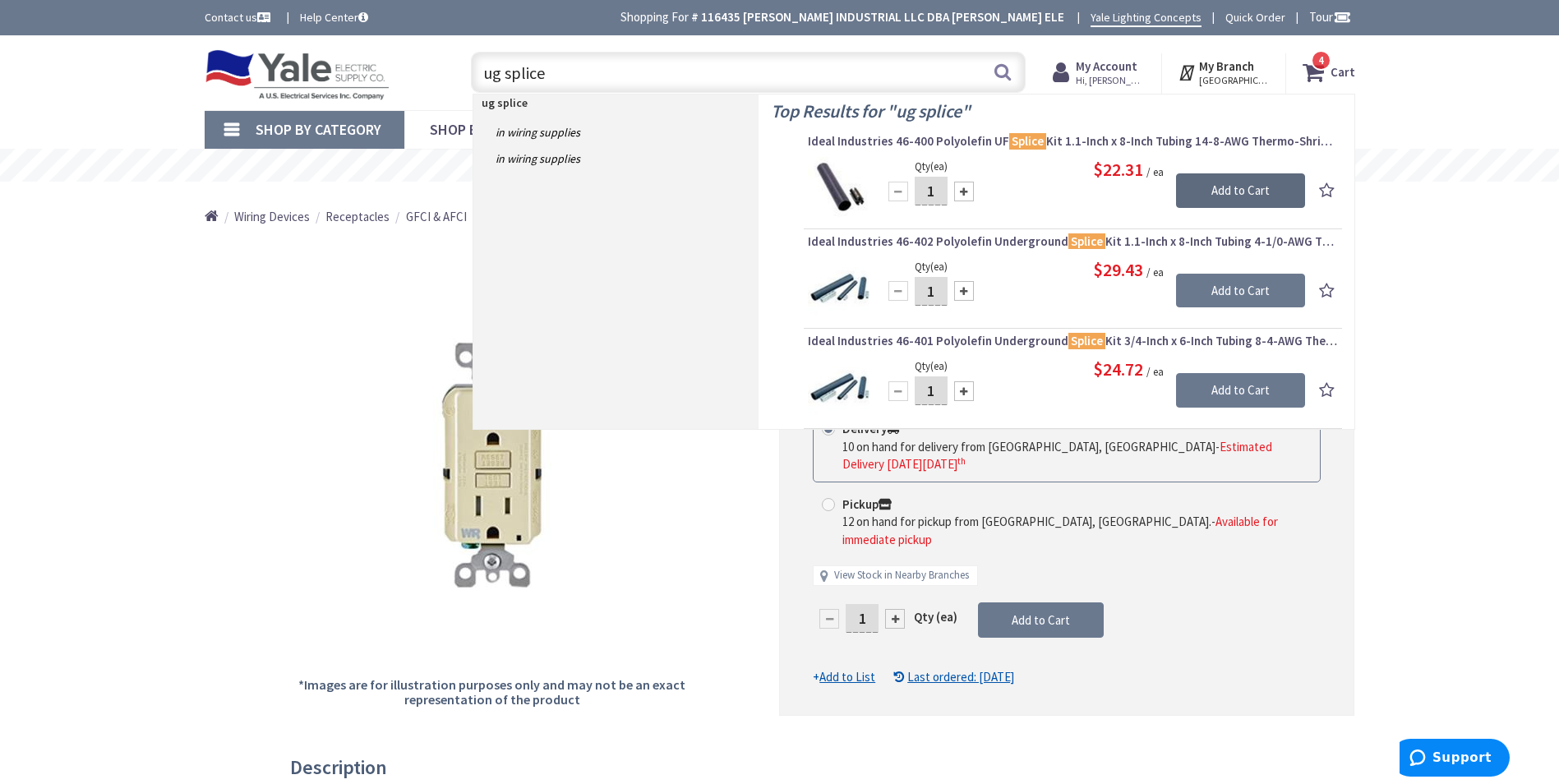
click at [1201, 186] on input "Add to Cart" at bounding box center [1240, 191] width 129 height 35
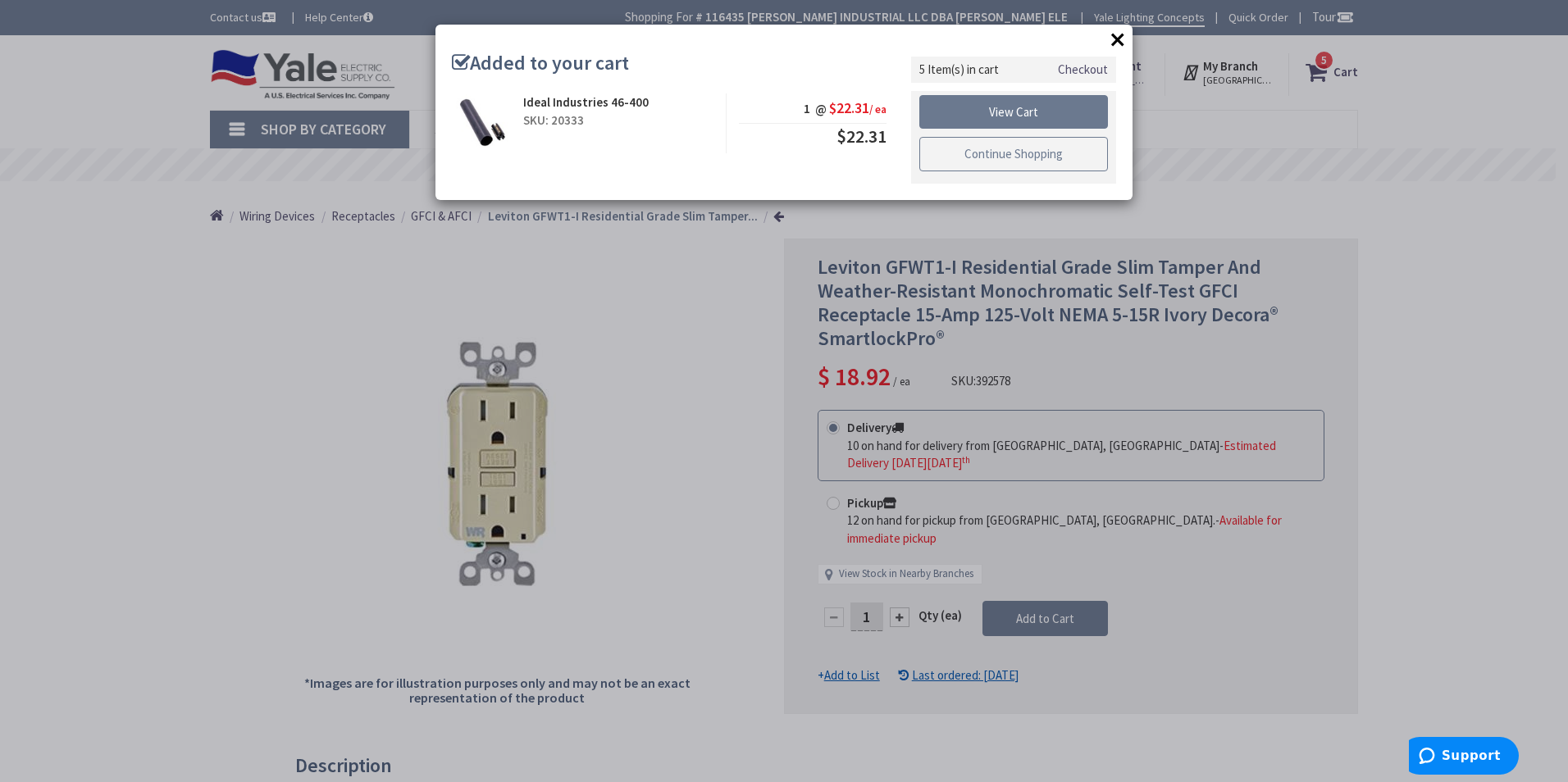
drag, startPoint x: 976, startPoint y: 157, endPoint x: 957, endPoint y: 156, distance: 19.0
click at [976, 157] on link "Continue Shopping" at bounding box center [1013, 154] width 188 height 35
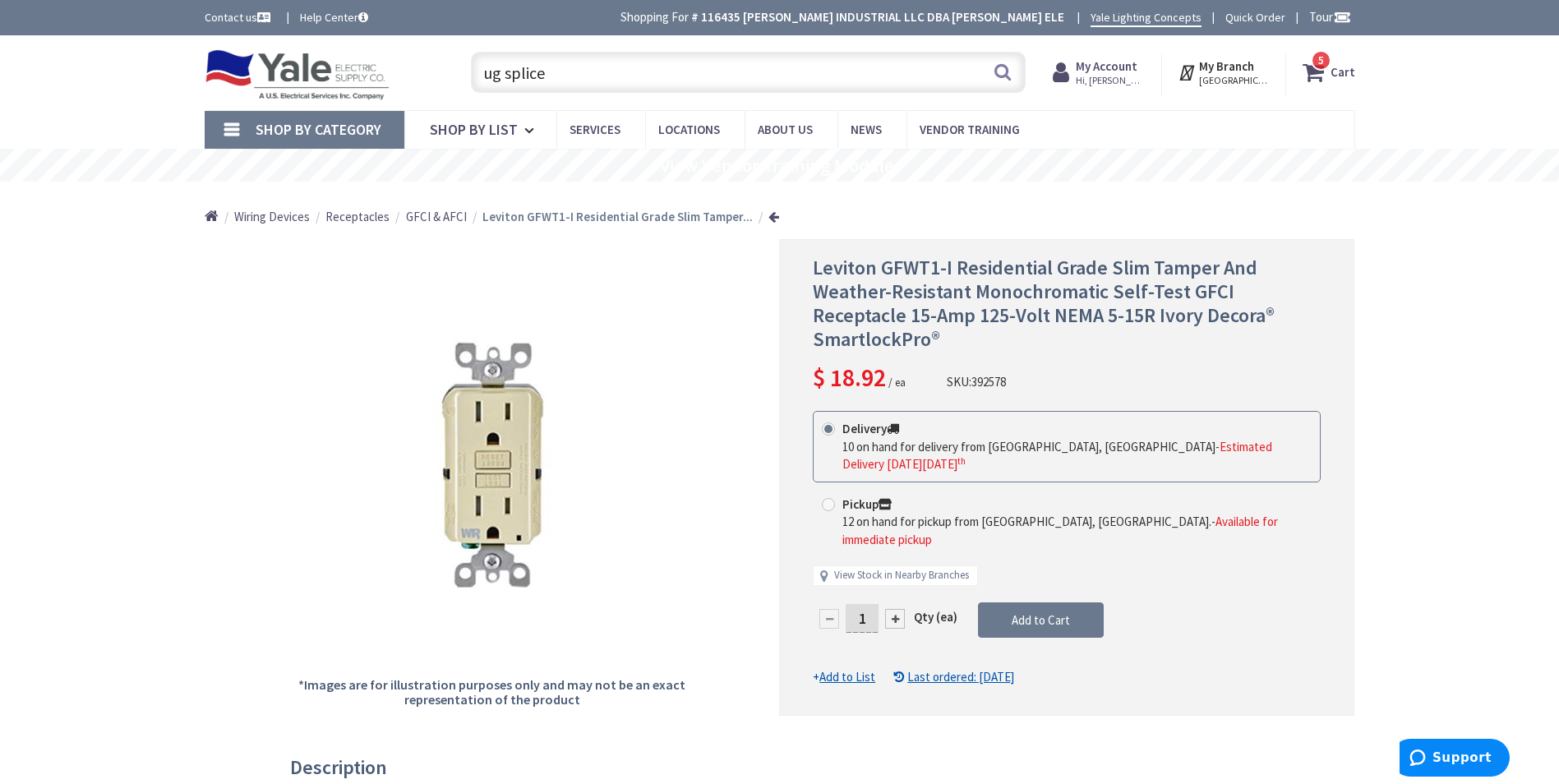
drag, startPoint x: 572, startPoint y: 78, endPoint x: 456, endPoint y: 78, distance: 116.0
click at [456, 78] on div "ug splice ug splice Search 5" at bounding box center [744, 72] width 588 height 53
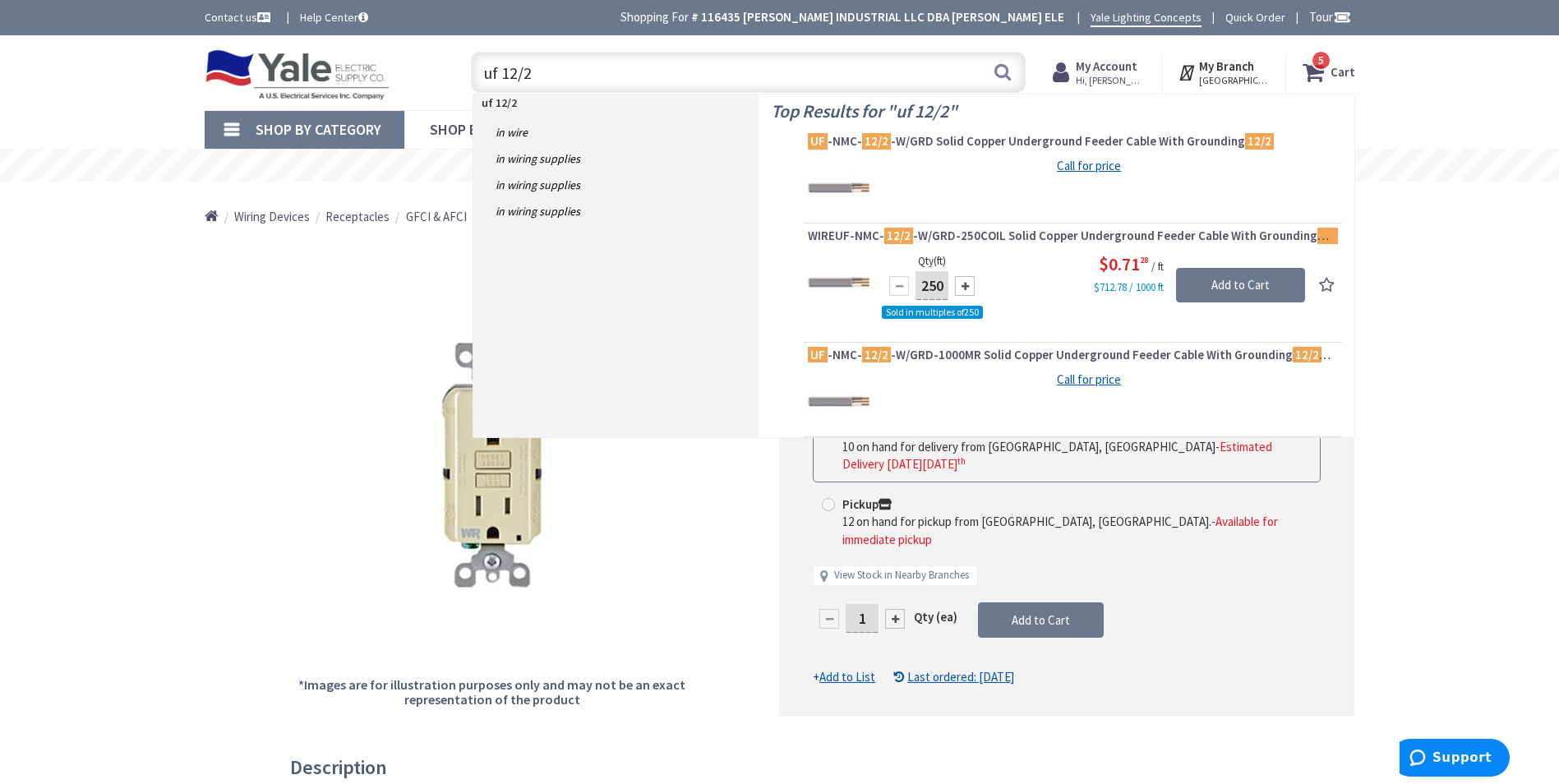
type input "uf 12/2"
drag, startPoint x: 946, startPoint y: 287, endPoint x: 920, endPoint y: 287, distance: 26.0
click at [920, 287] on input "250" at bounding box center [932, 286] width 33 height 29
type input "250"
click at [1231, 285] on input "Add to Cart" at bounding box center [1240, 286] width 129 height 35
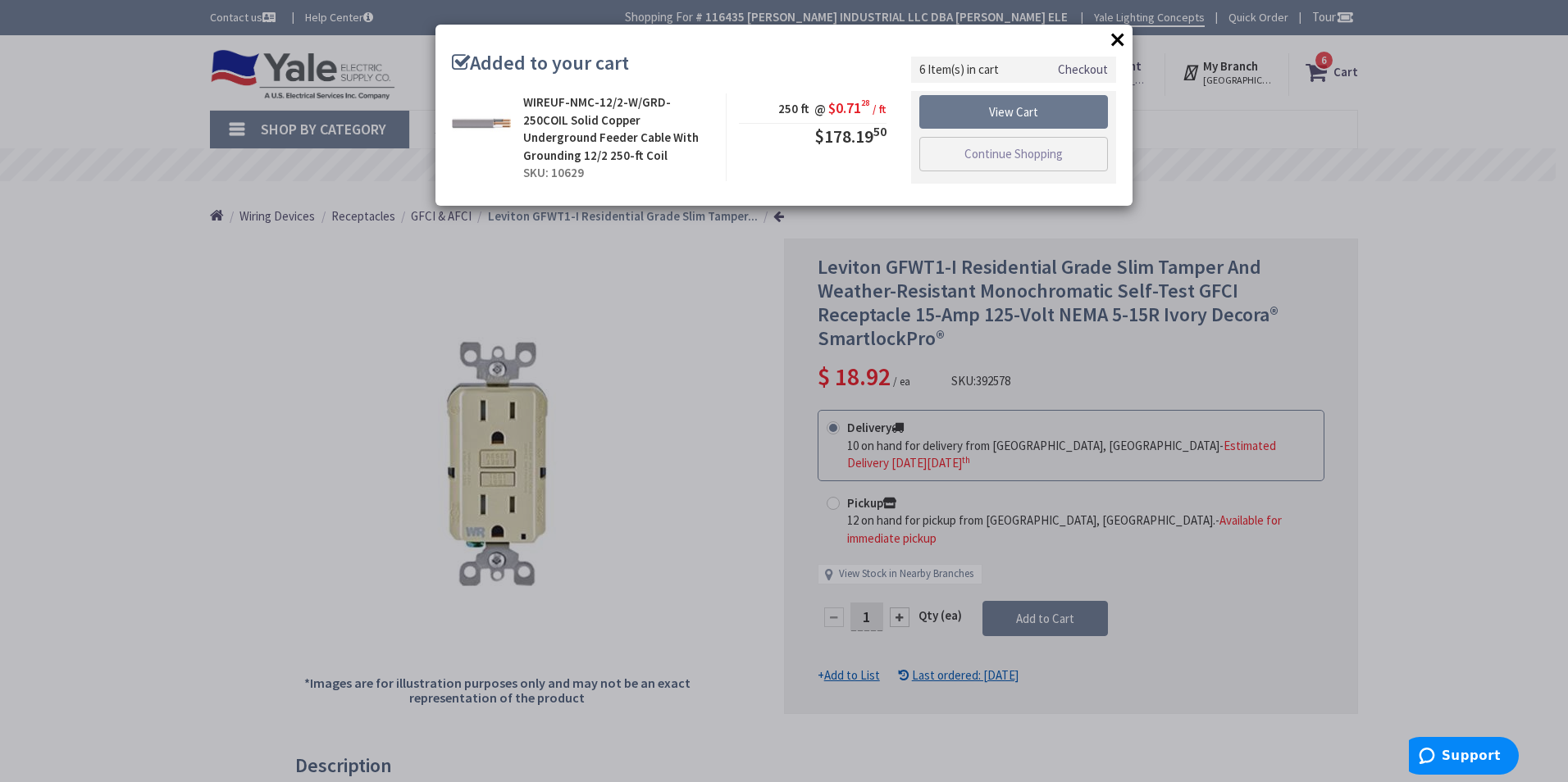
click at [1324, 63] on div "× Added to your cart WIREUF-NMC-12/2-W/GRD-250COIL Solid Copper Underground Fee…" at bounding box center [784, 391] width 1568 height 782
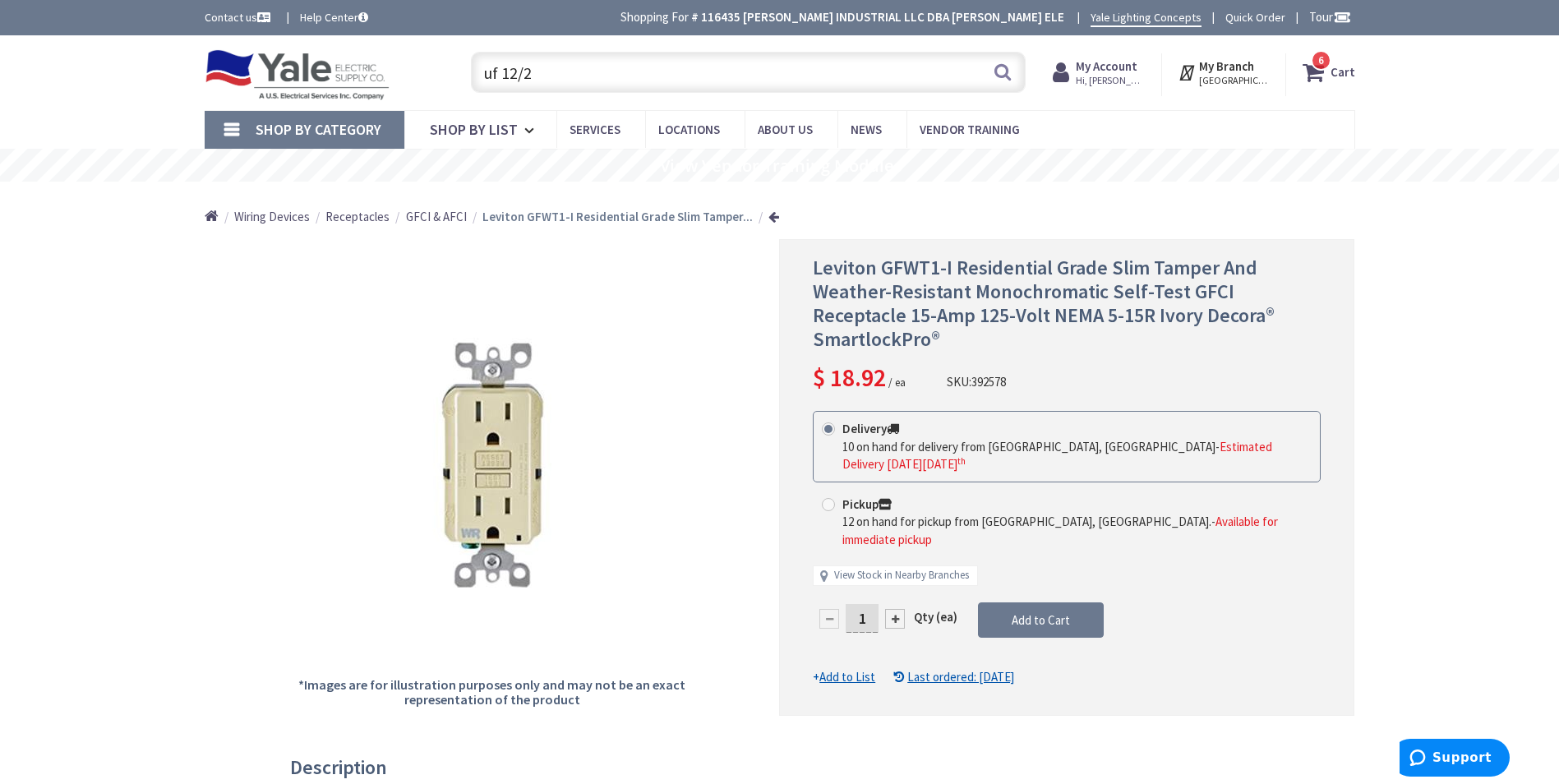
click at [1322, 58] on span "6" at bounding box center [1321, 60] width 5 height 14
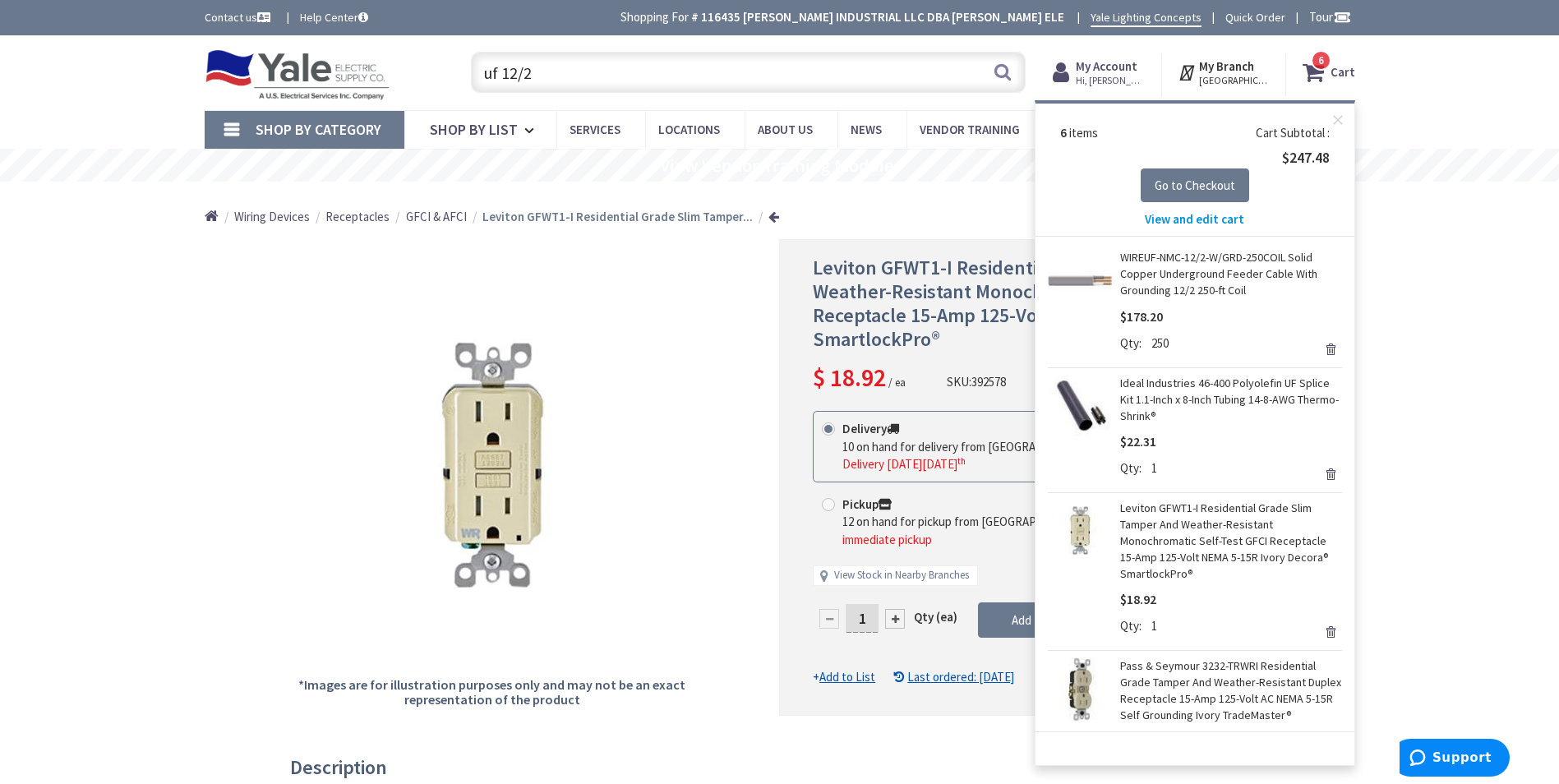
click at [1319, 348] on link "Remove" at bounding box center [1330, 349] width 23 height 23
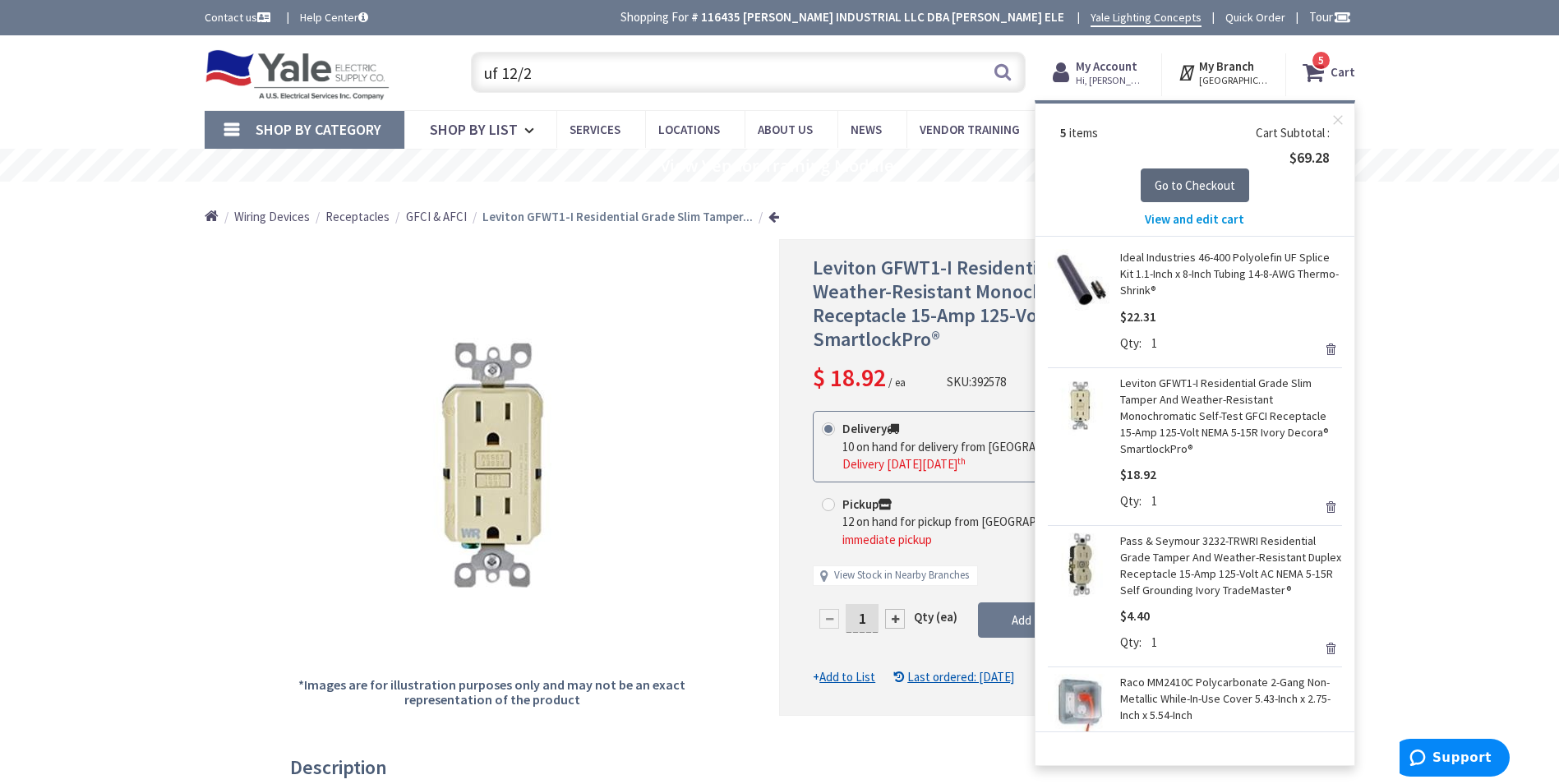
click at [1184, 183] on span "Go to Checkout" at bounding box center [1195, 184] width 80 height 16
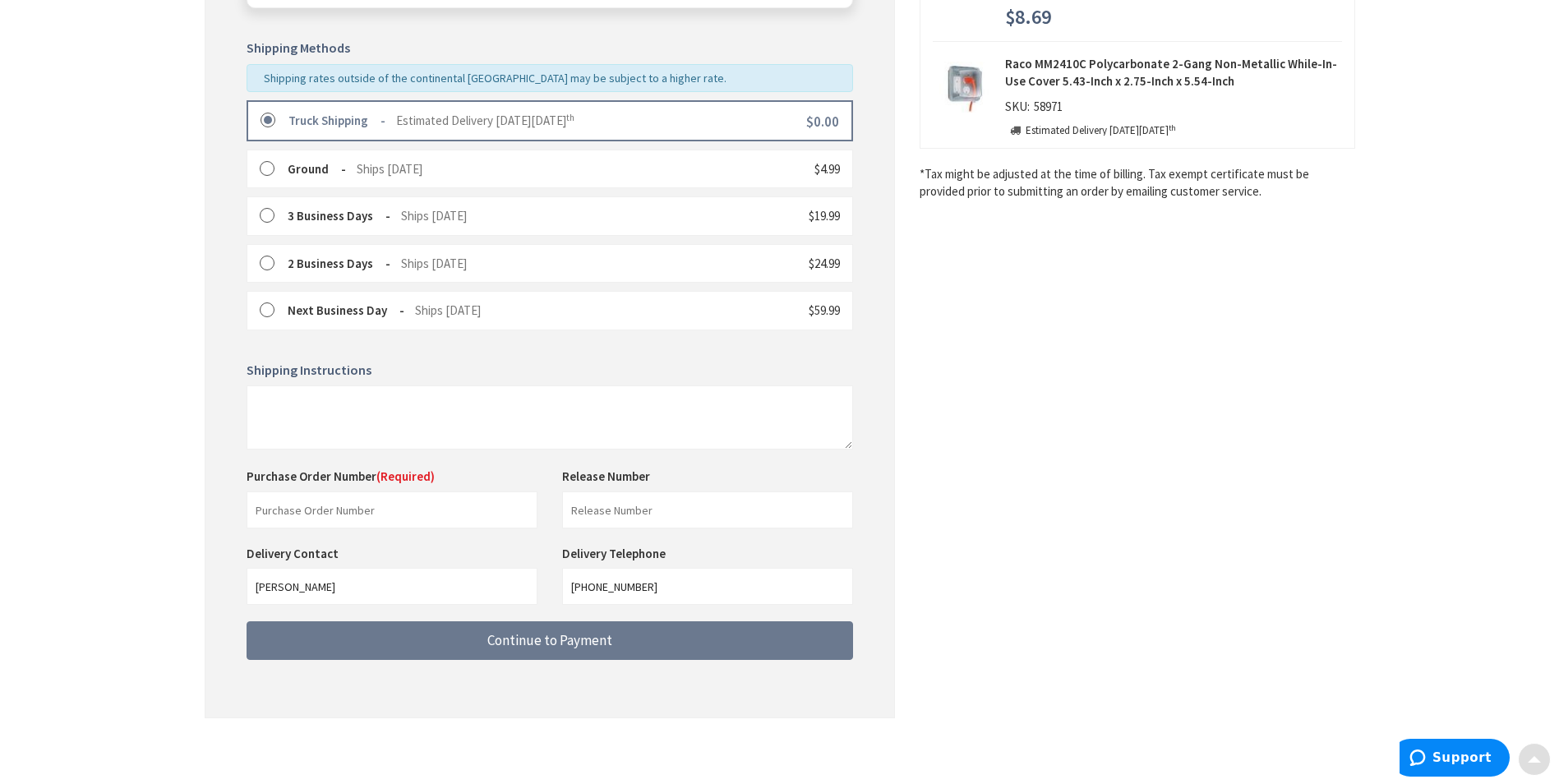
scroll to position [383, 0]
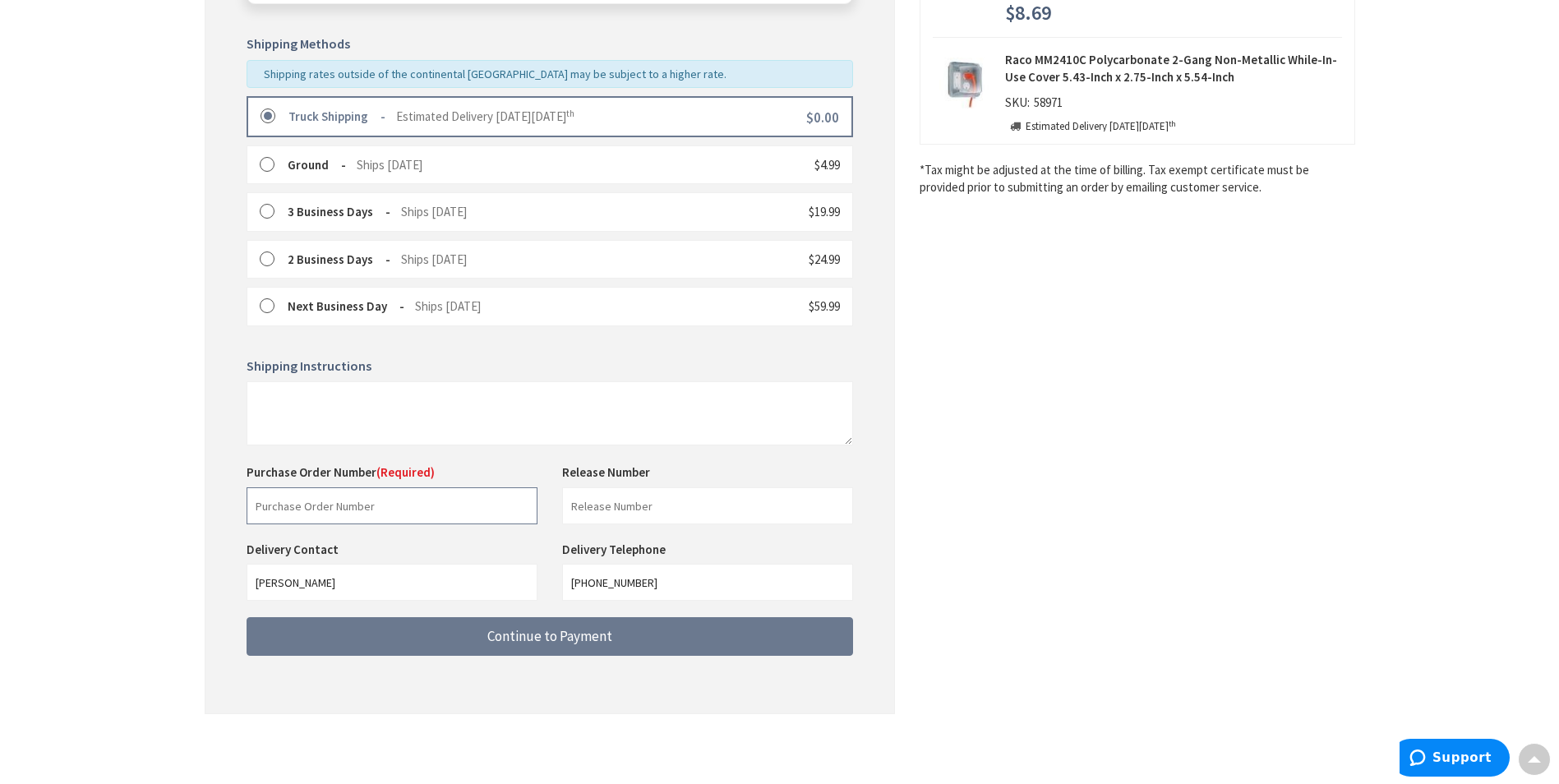
click at [329, 510] on input "text" at bounding box center [392, 506] width 291 height 37
type input "892500298"
click at [340, 407] on textarea at bounding box center [549, 413] width 607 height 64
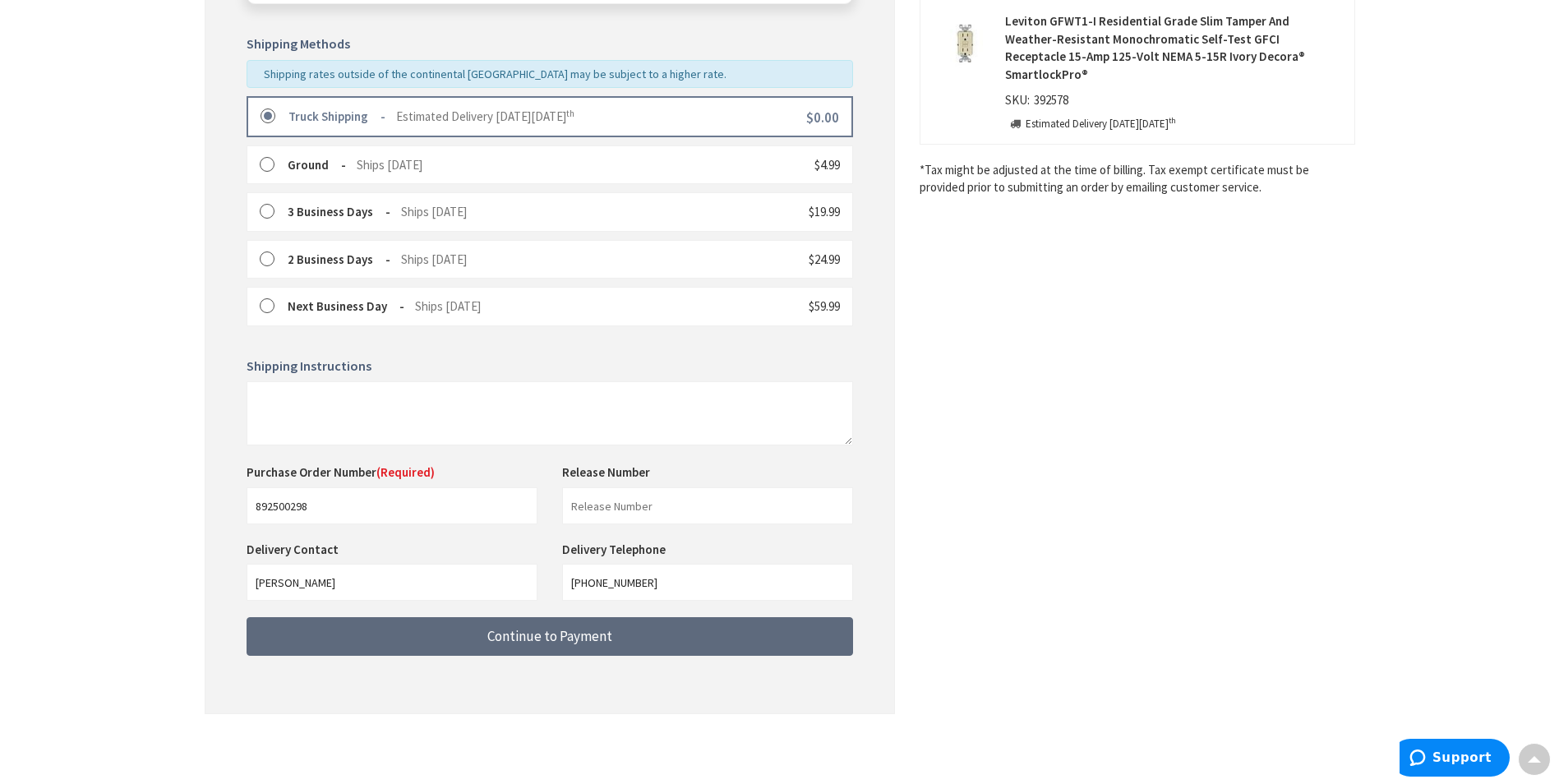
click at [528, 632] on span "Continue to Payment" at bounding box center [549, 636] width 125 height 18
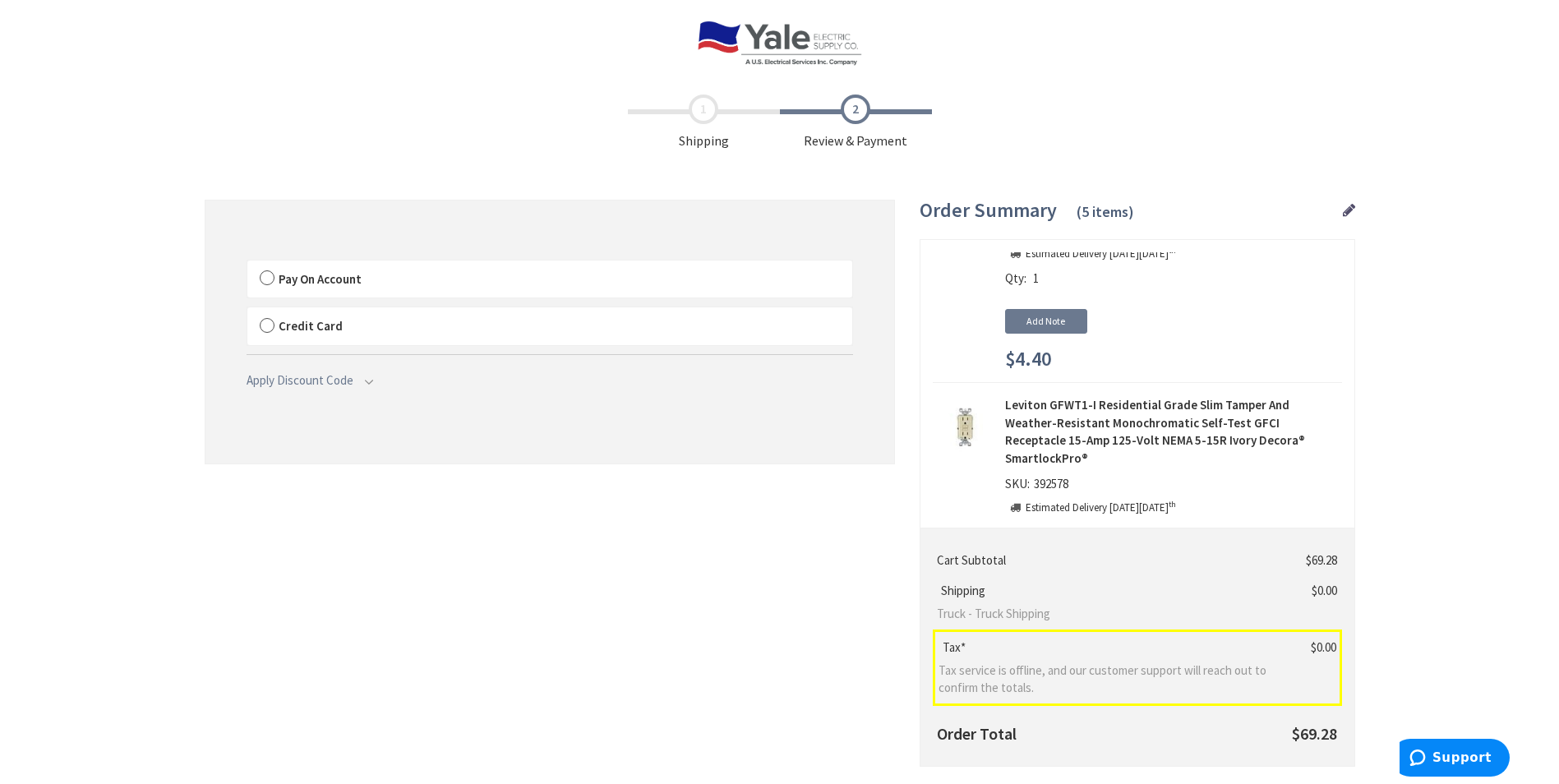
click at [266, 277] on label "Pay On Account" at bounding box center [549, 278] width 605 height 37
click at [247, 264] on input "Pay On Account" at bounding box center [247, 264] width 0 height 0
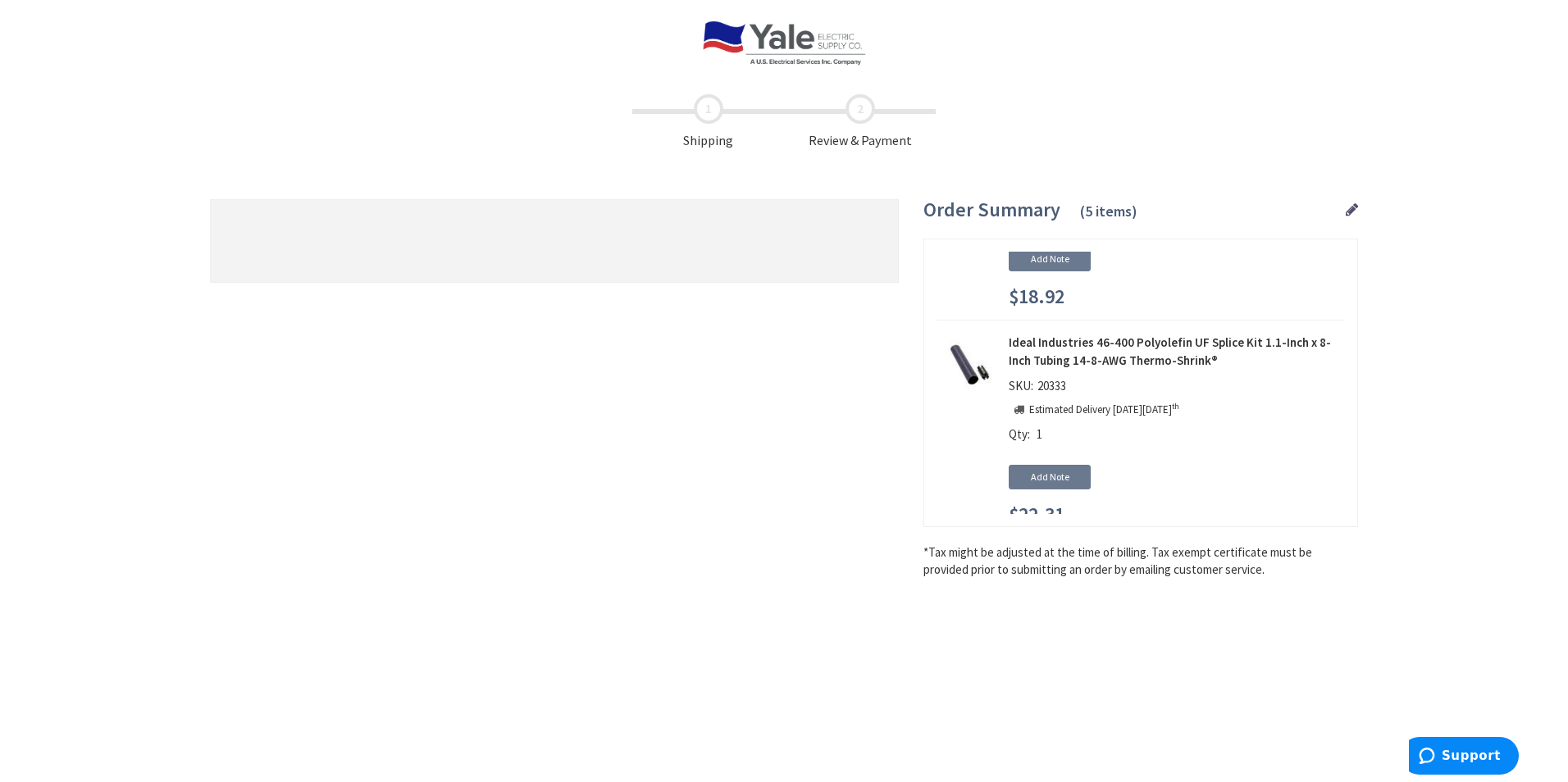
scroll to position [886, 0]
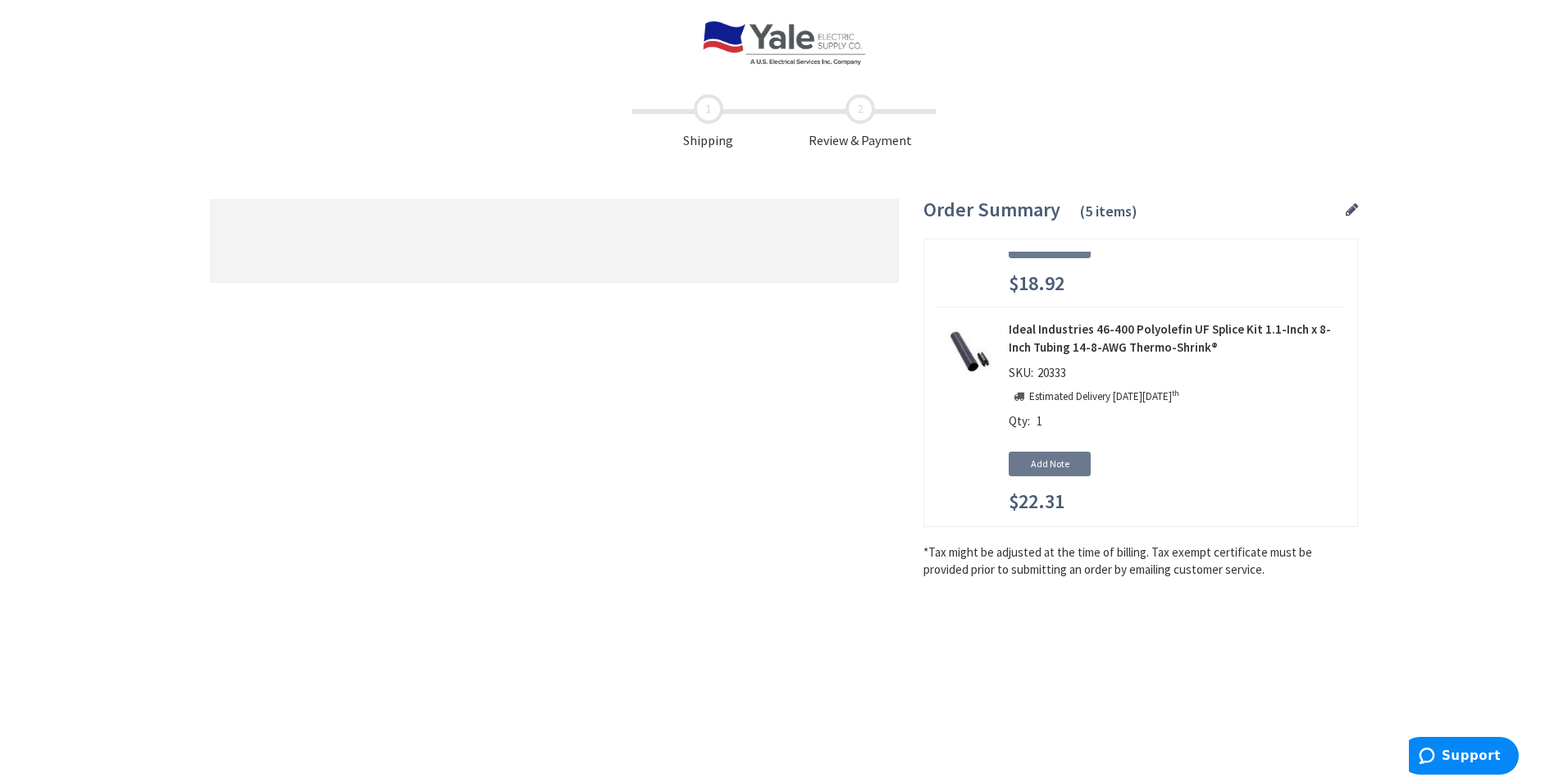
click at [420, 208] on div "Some items on your order are not available and will cause your order to be held…" at bounding box center [555, 241] width 688 height 84
click at [1346, 213] on icon at bounding box center [1352, 209] width 13 height 15
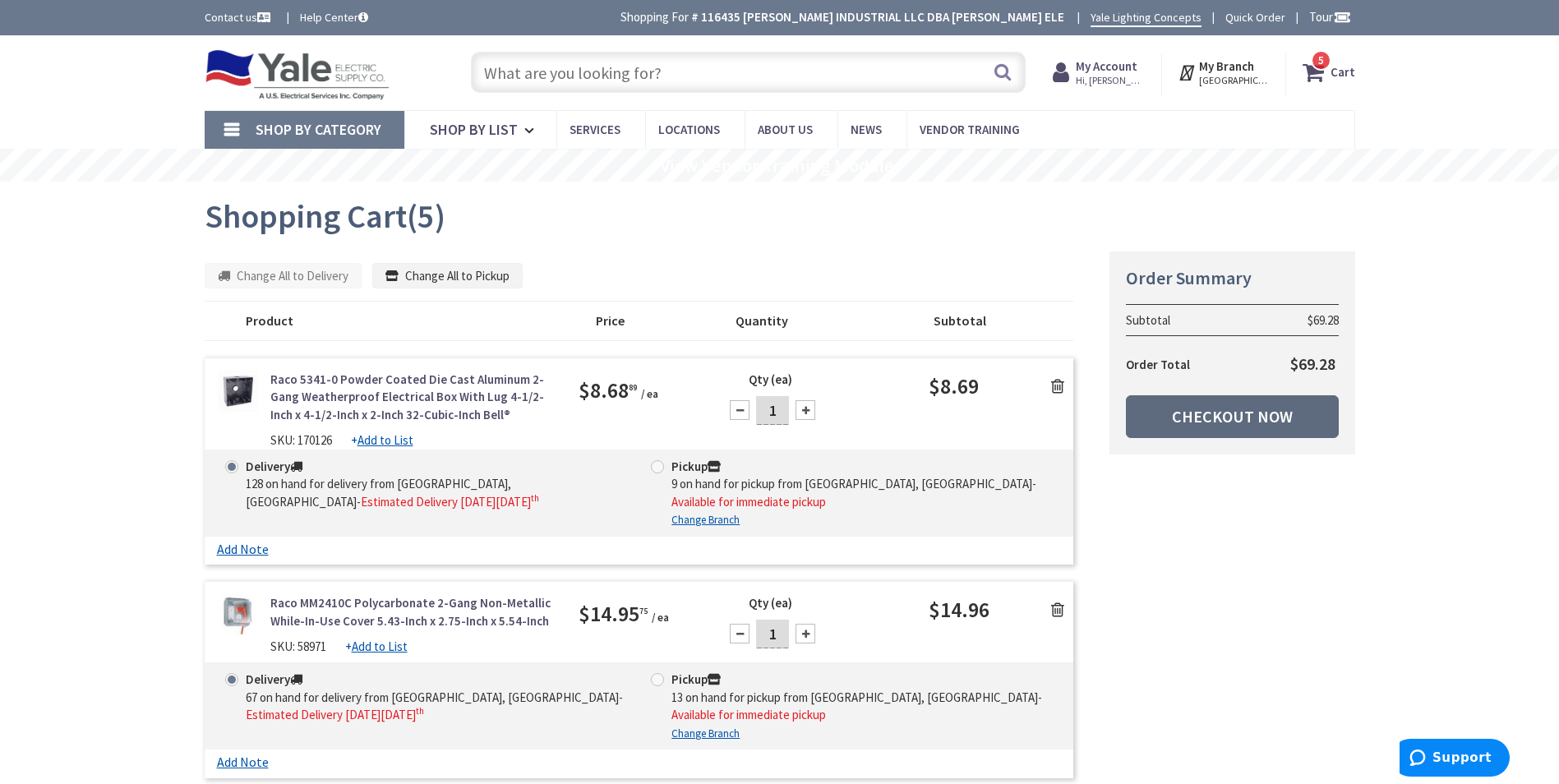
click at [1199, 419] on link "Checkout Now" at bounding box center [1232, 416] width 213 height 43
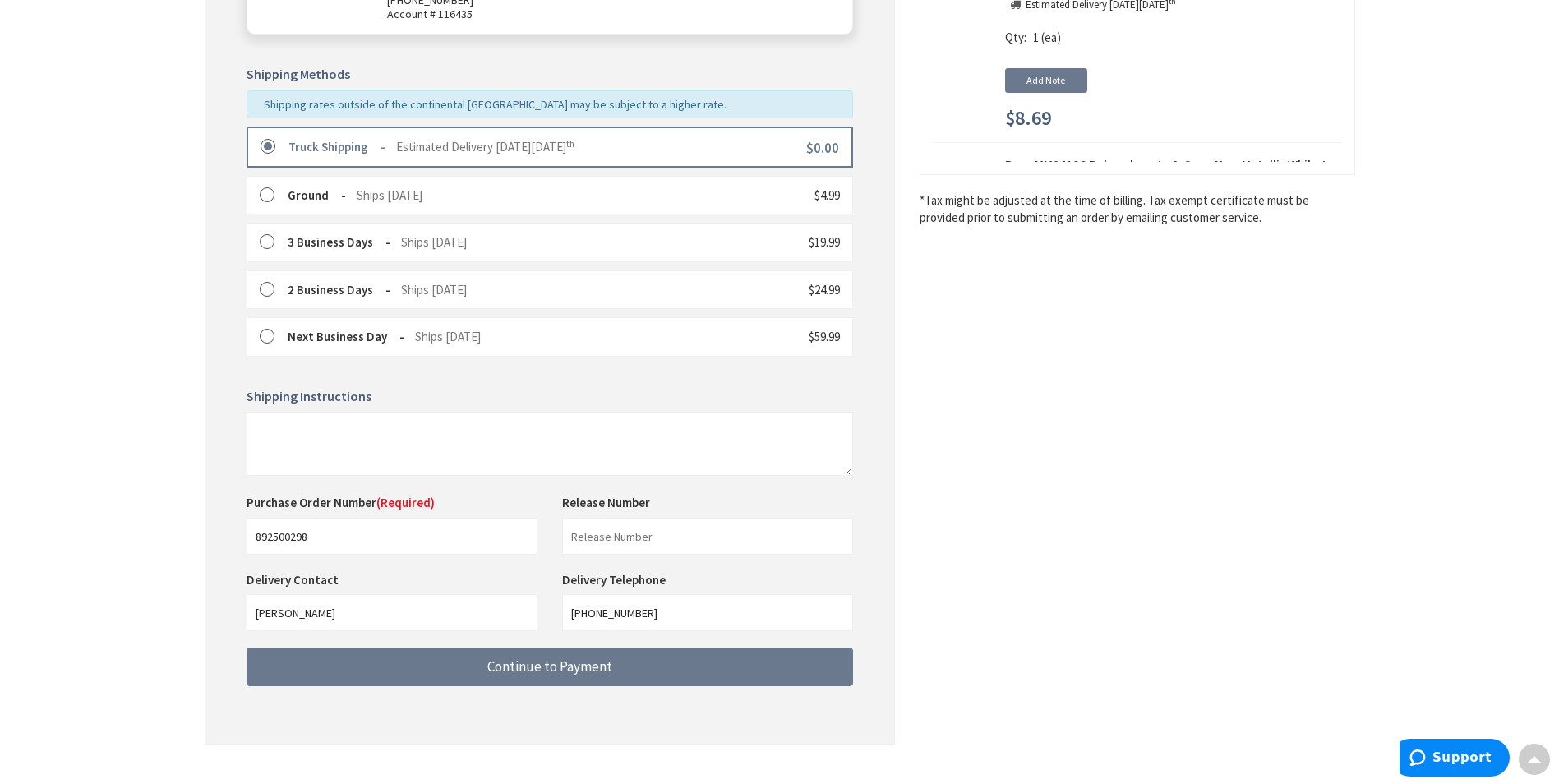
scroll to position [383, 0]
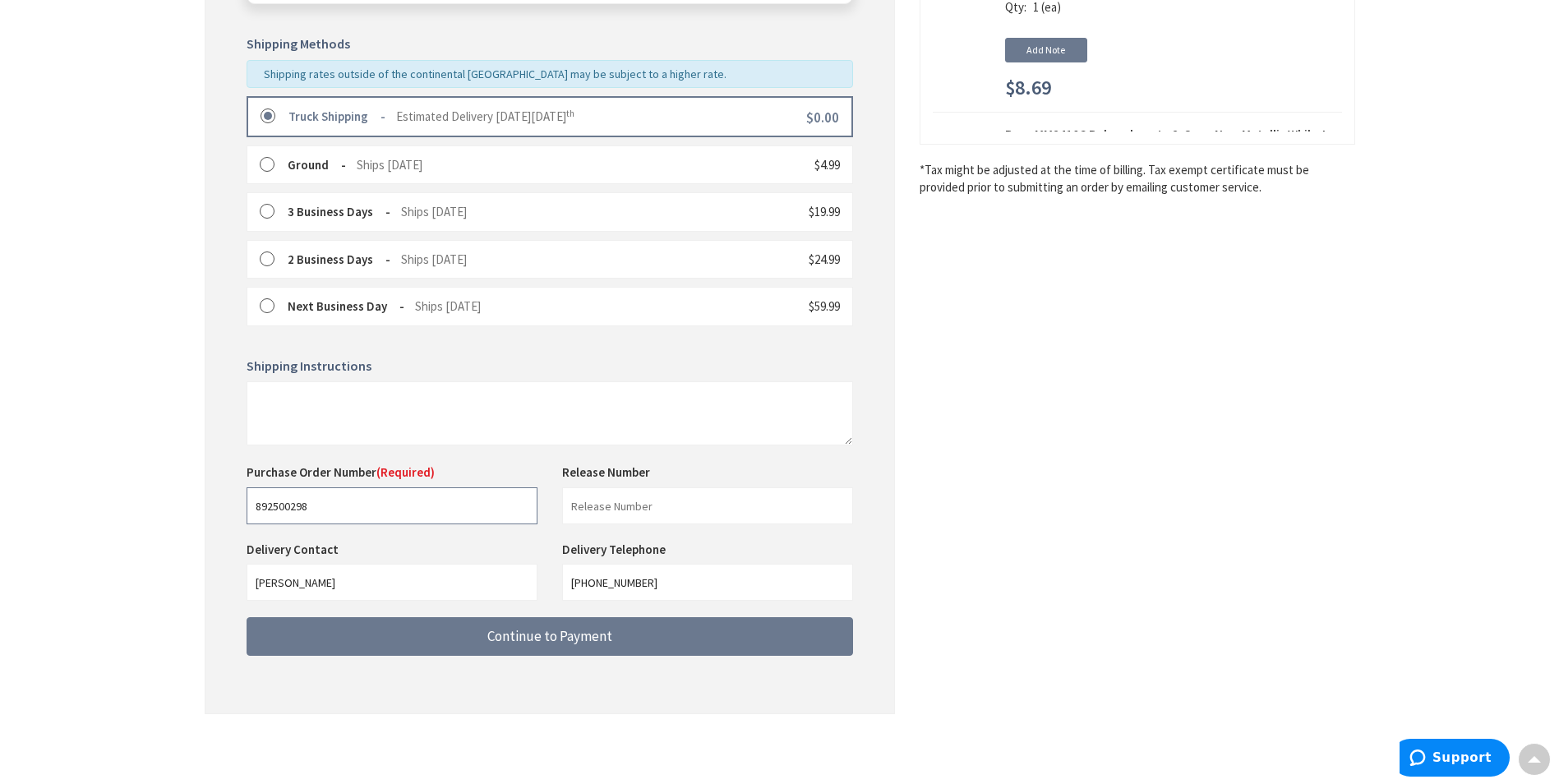
click at [332, 504] on input "892500298" at bounding box center [392, 506] width 291 height 37
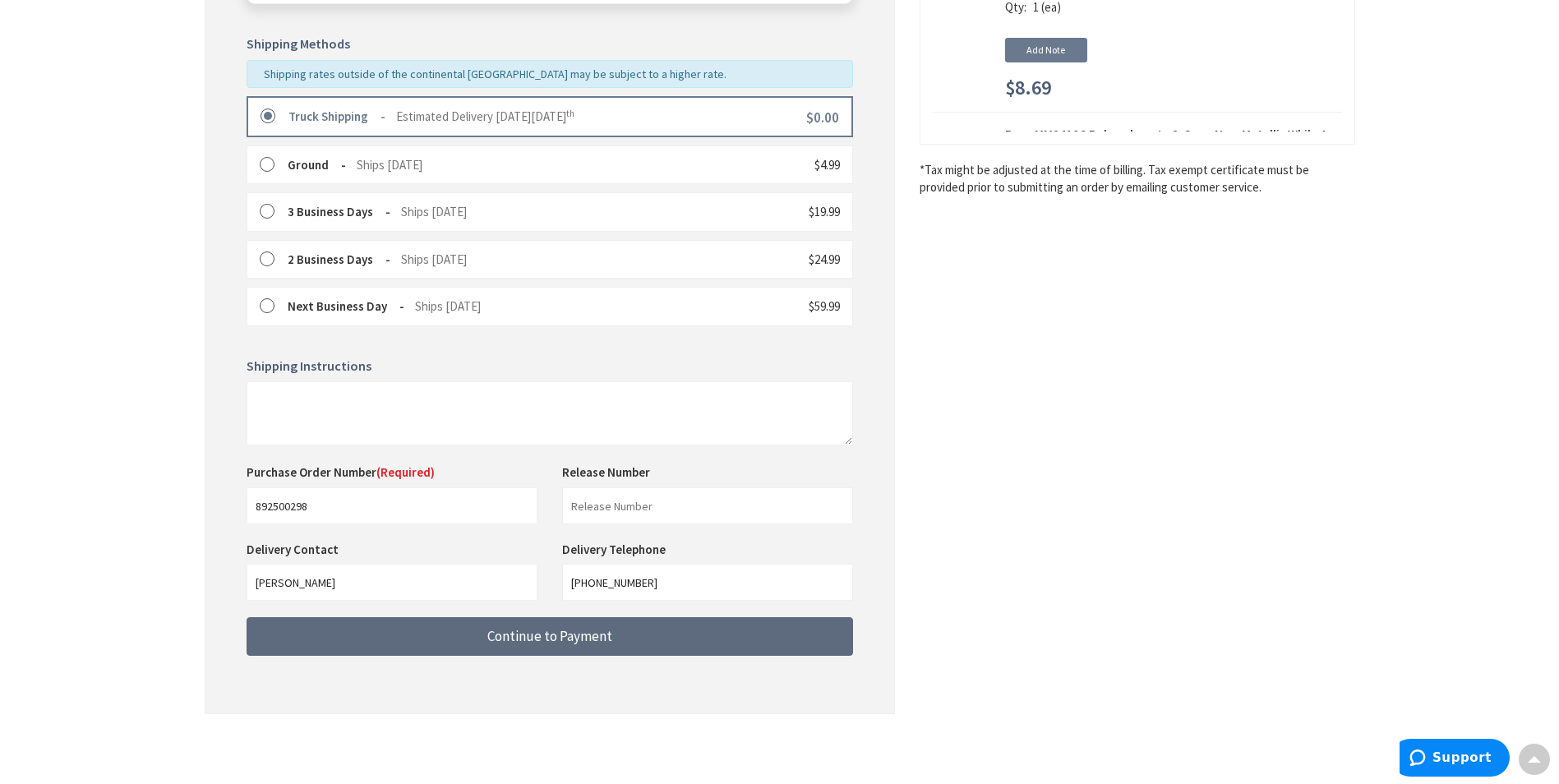
click at [530, 632] on span "Continue to Payment" at bounding box center [549, 636] width 125 height 18
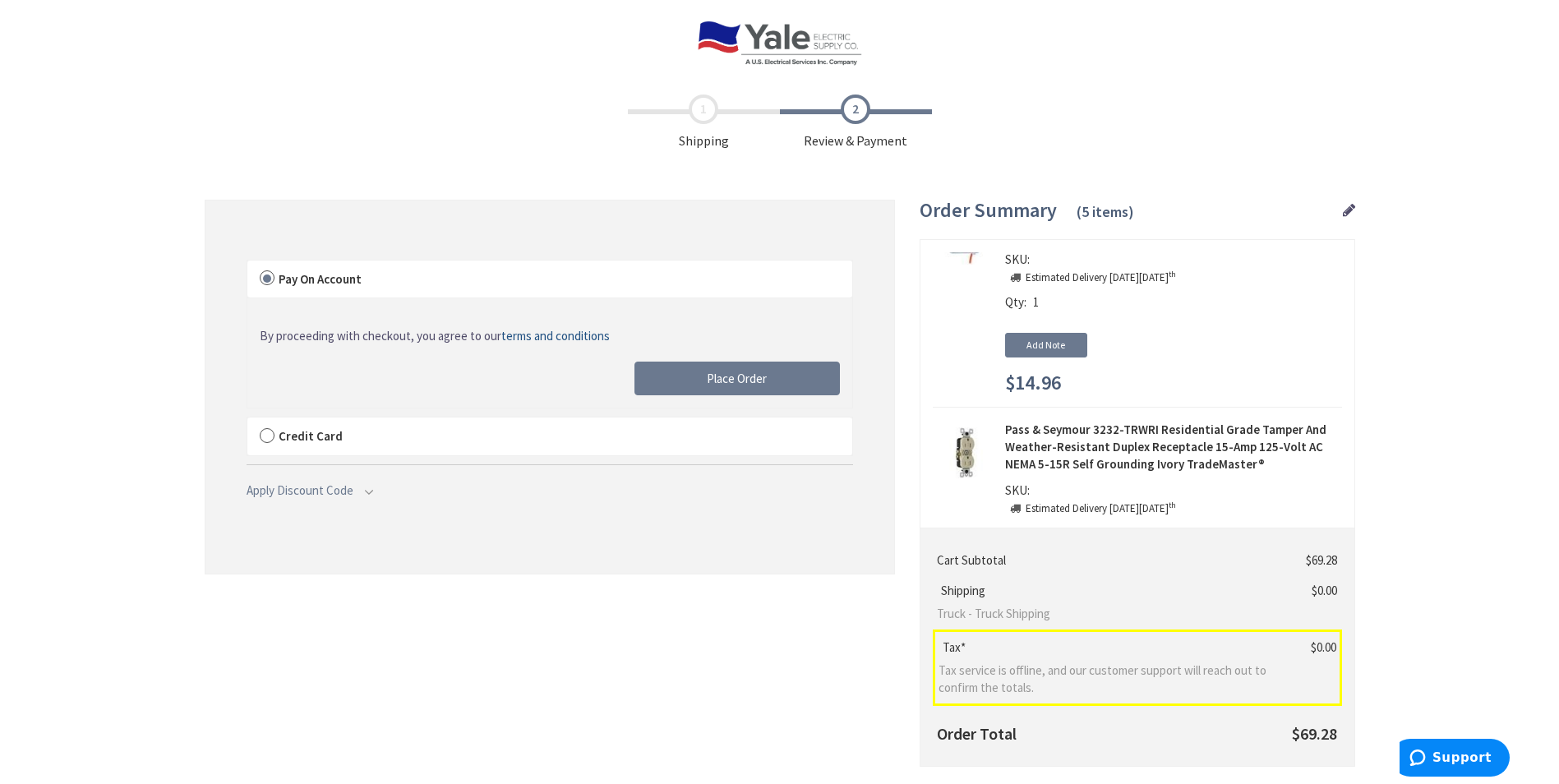
scroll to position [329, 0]
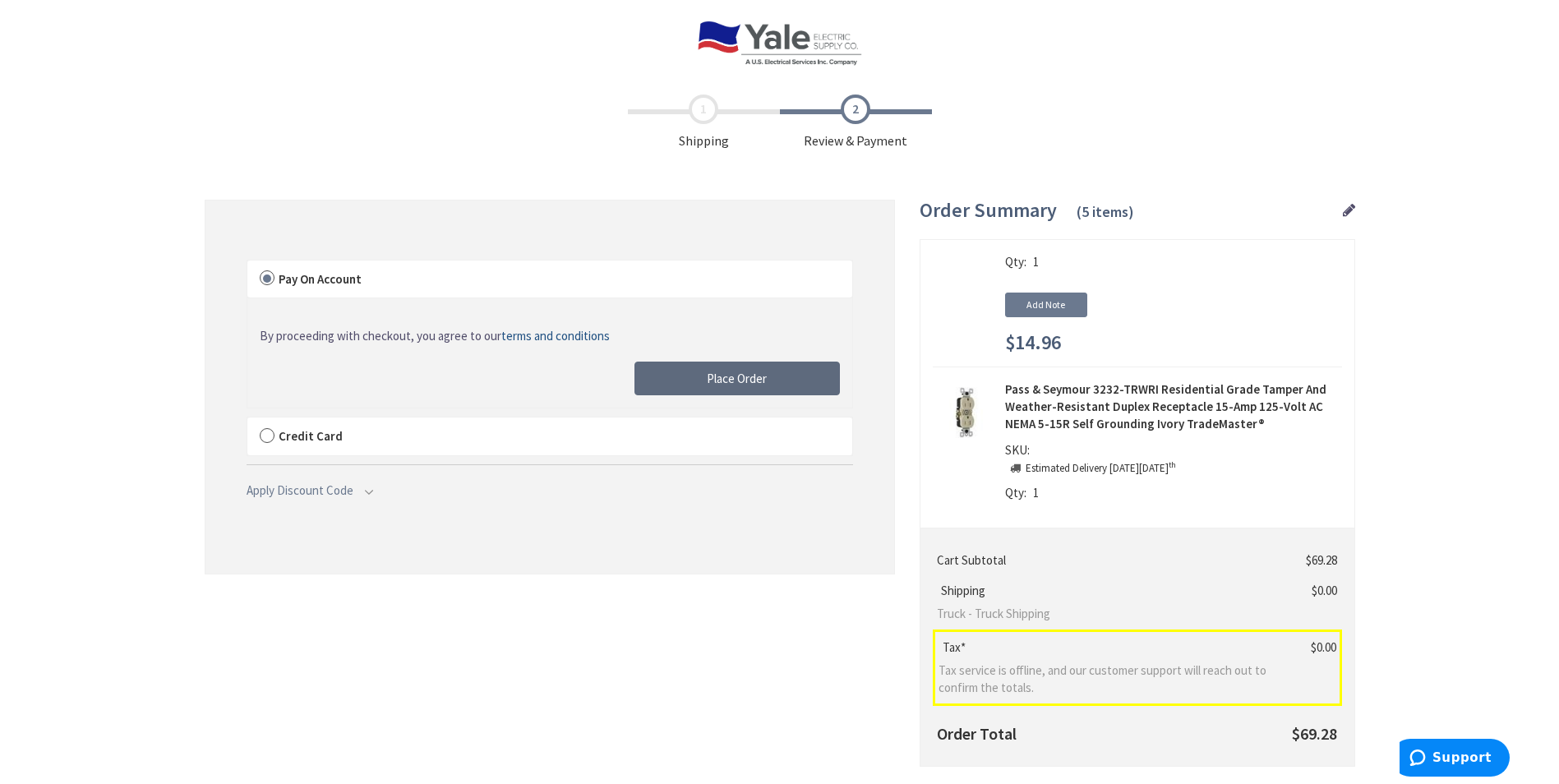
click at [694, 378] on button "Place Order" at bounding box center [737, 379] width 205 height 35
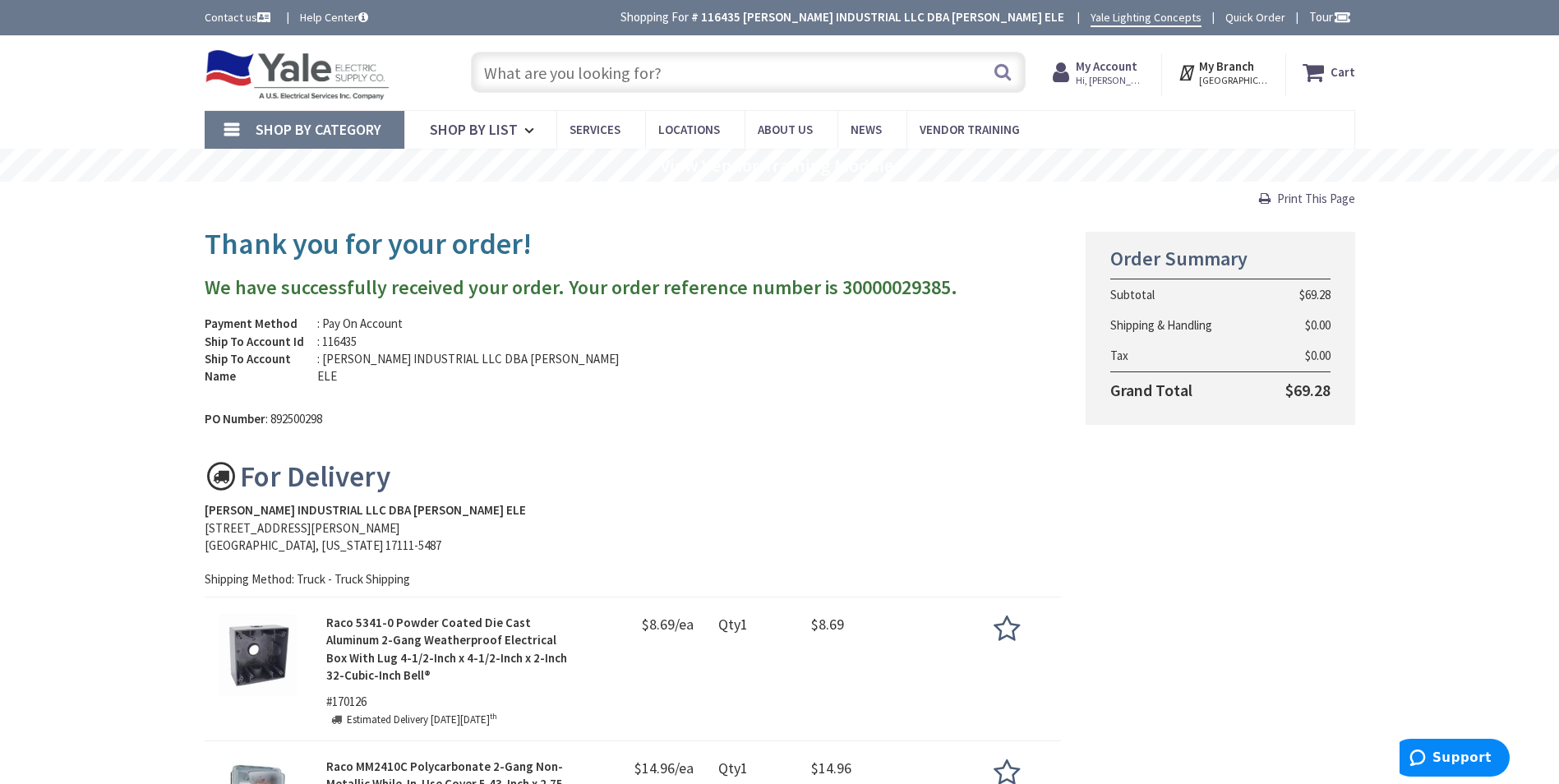
click at [1293, 196] on span "Print This Page" at bounding box center [1316, 198] width 78 height 16
